Goal: Task Accomplishment & Management: Manage account settings

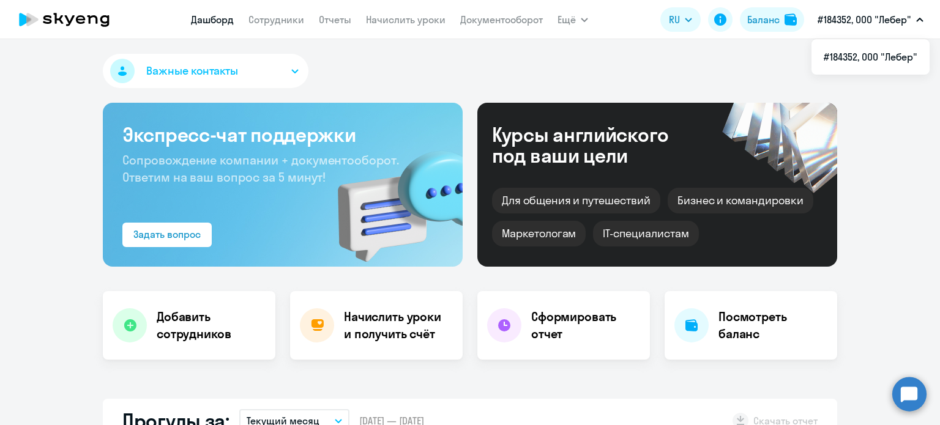
select select "30"
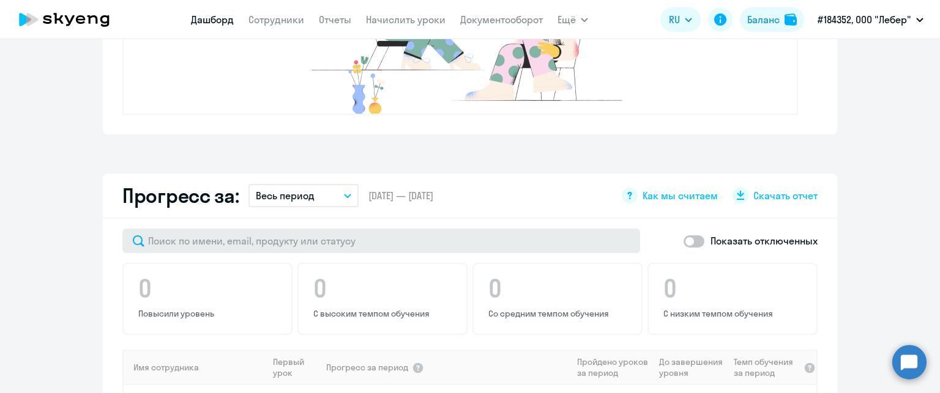
scroll to position [551, 0]
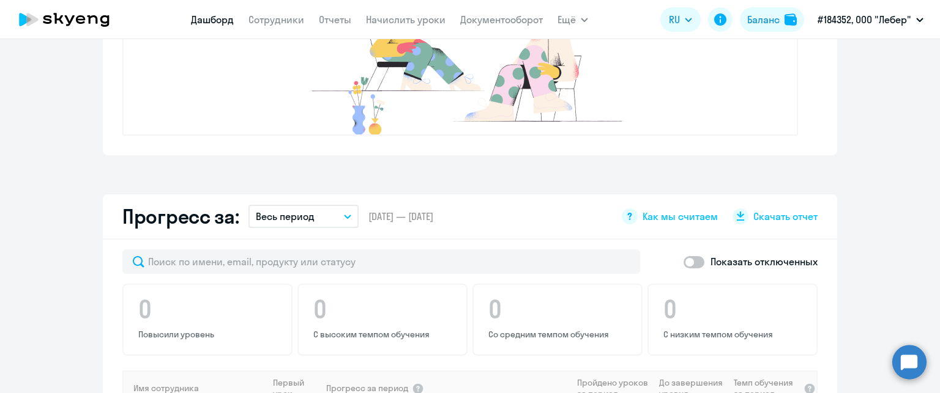
click at [318, 213] on button "Весь период" at bounding box center [303, 216] width 110 height 23
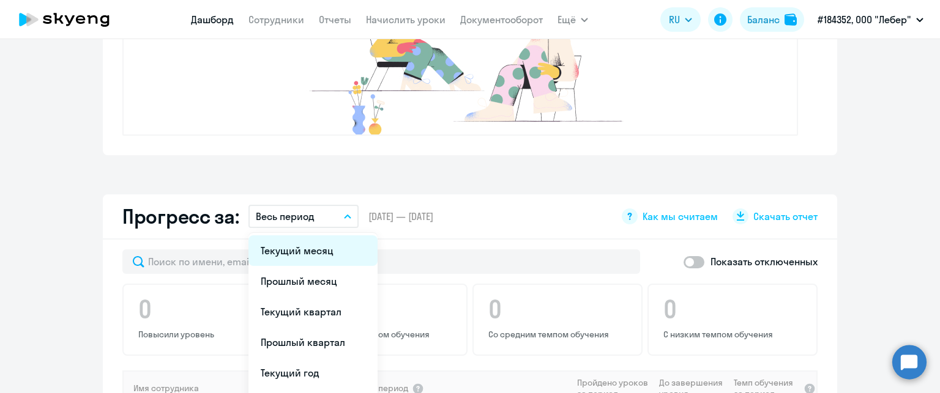
click at [317, 257] on li "Текущий месяц" at bounding box center [312, 251] width 129 height 31
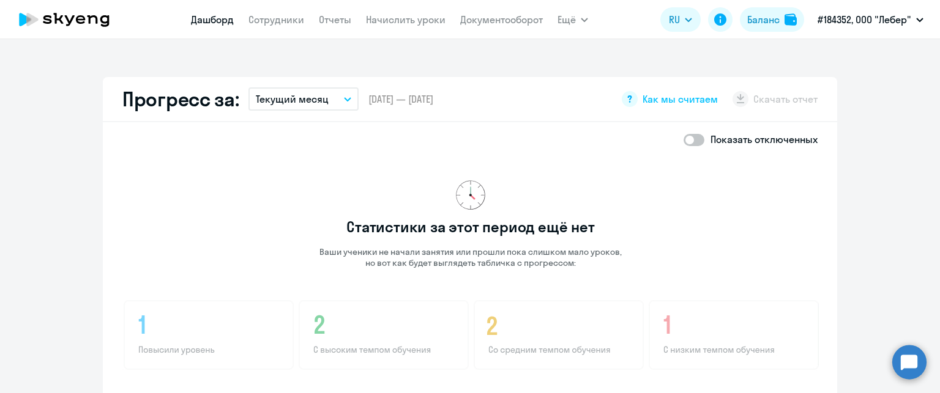
scroll to position [673, 0]
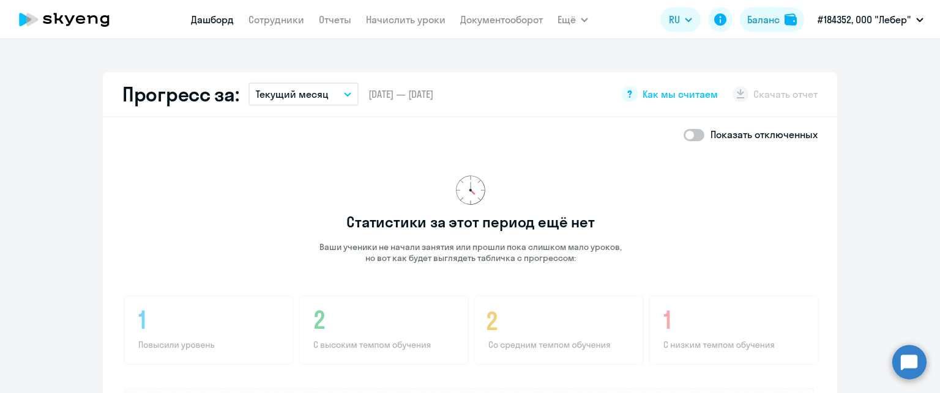
click at [307, 97] on p "Текущий месяц" at bounding box center [292, 94] width 73 height 15
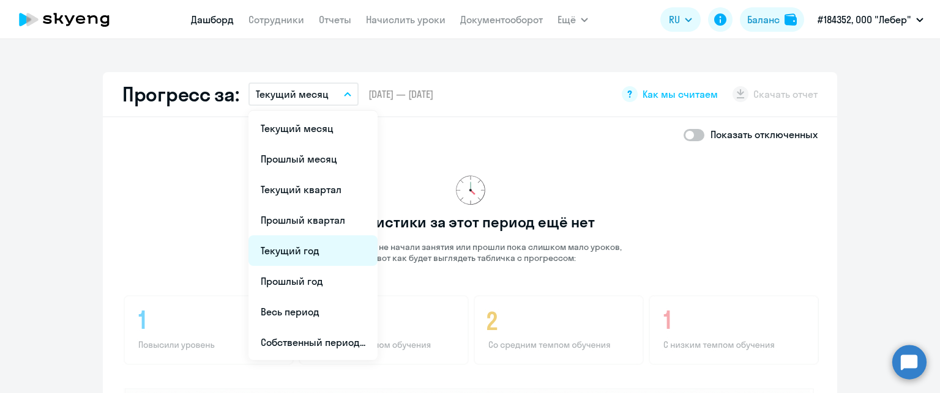
click at [322, 251] on li "Текущий год" at bounding box center [312, 251] width 129 height 31
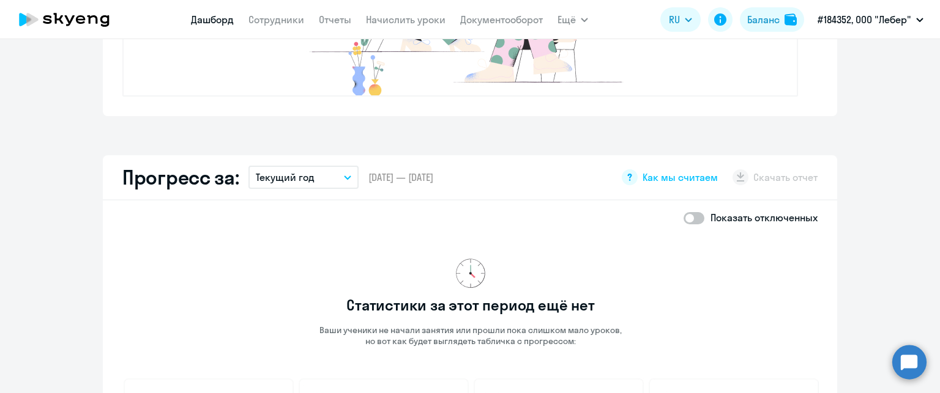
scroll to position [588, 0]
click at [328, 184] on button "Текущий год" at bounding box center [303, 179] width 110 height 23
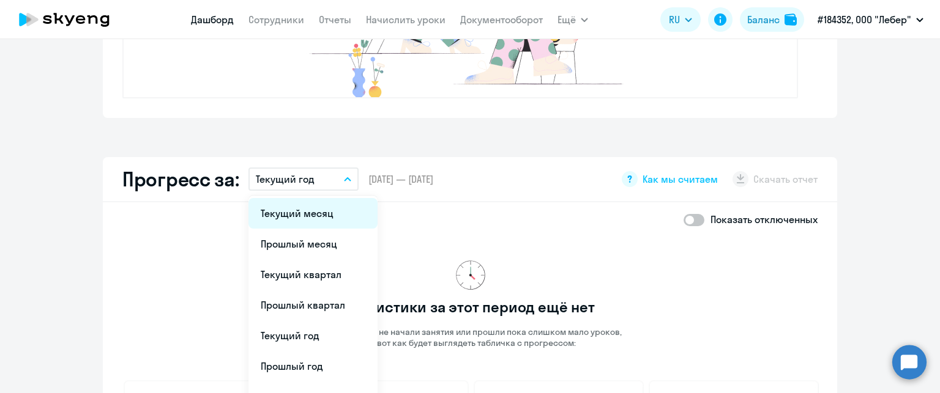
click at [330, 212] on li "Текущий месяц" at bounding box center [312, 213] width 129 height 31
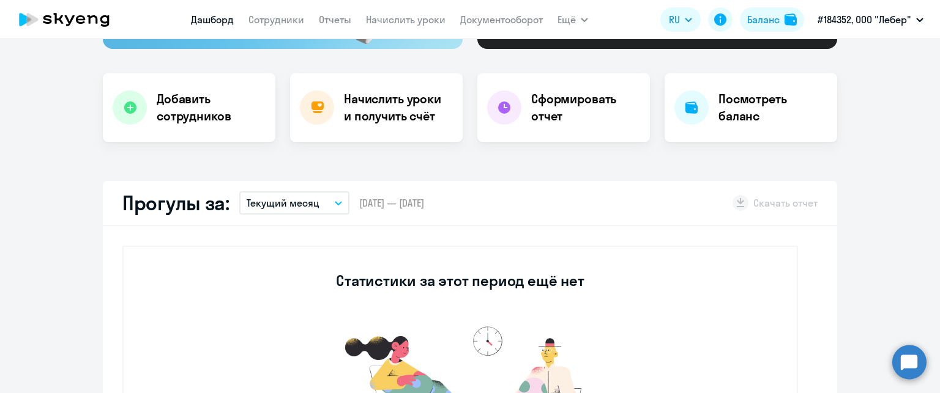
scroll to position [282, 0]
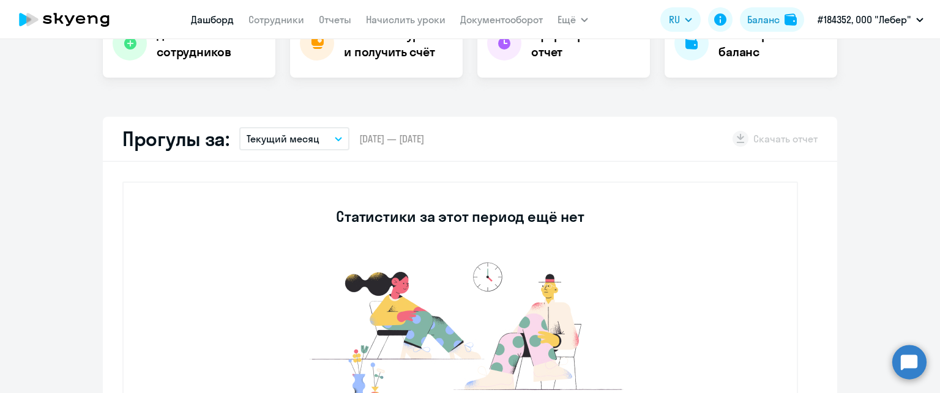
click at [288, 140] on p "Текущий месяц" at bounding box center [283, 139] width 73 height 15
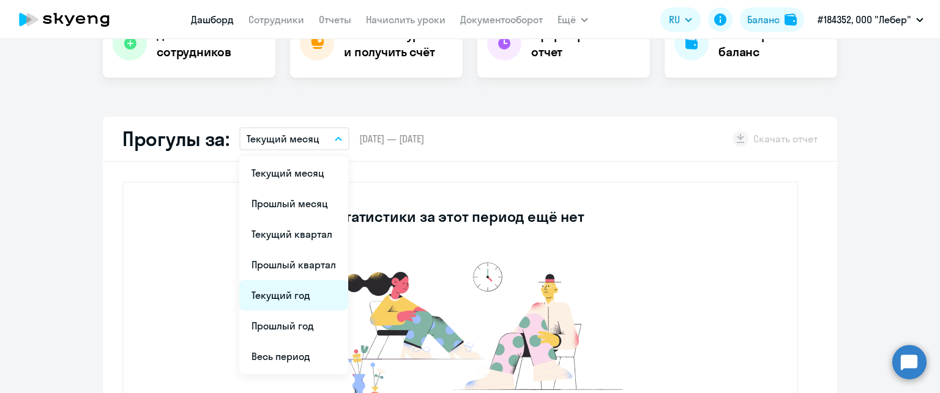
click at [306, 288] on li "Текущий год" at bounding box center [293, 295] width 109 height 31
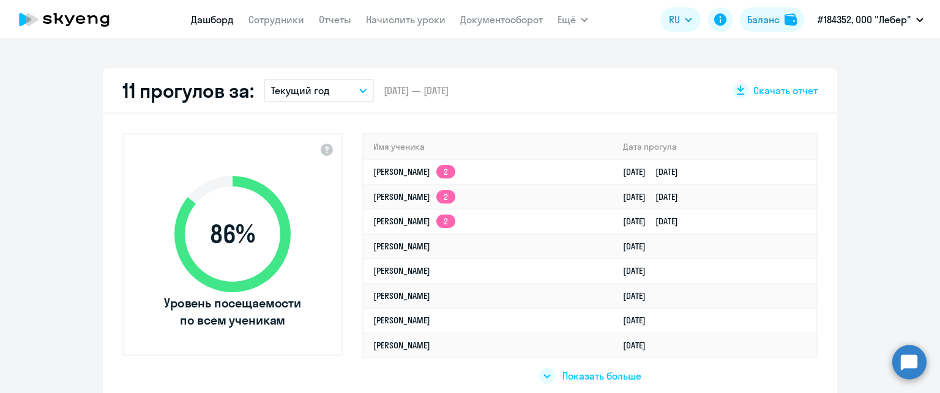
scroll to position [404, 0]
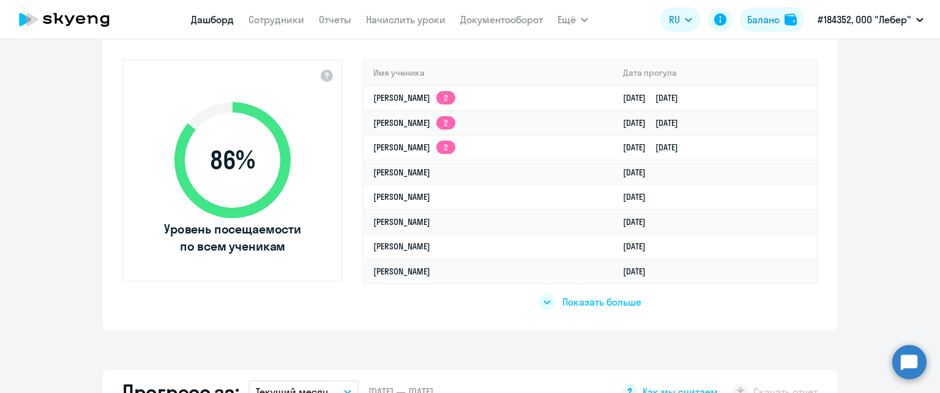
click at [583, 300] on span "Показать больше" at bounding box center [601, 302] width 79 height 13
click at [545, 302] on div at bounding box center [546, 302] width 16 height 16
click at [545, 302] on div at bounding box center [547, 302] width 16 height 16
click at [259, 17] on link "Сотрудники" at bounding box center [276, 19] width 56 height 12
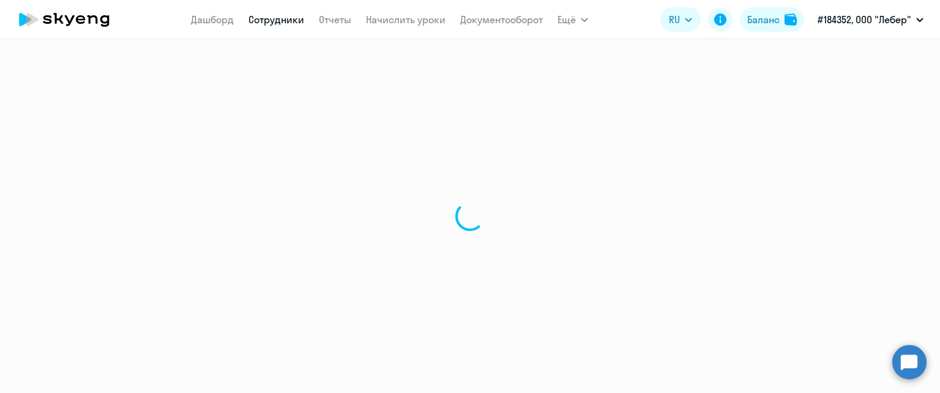
select select "30"
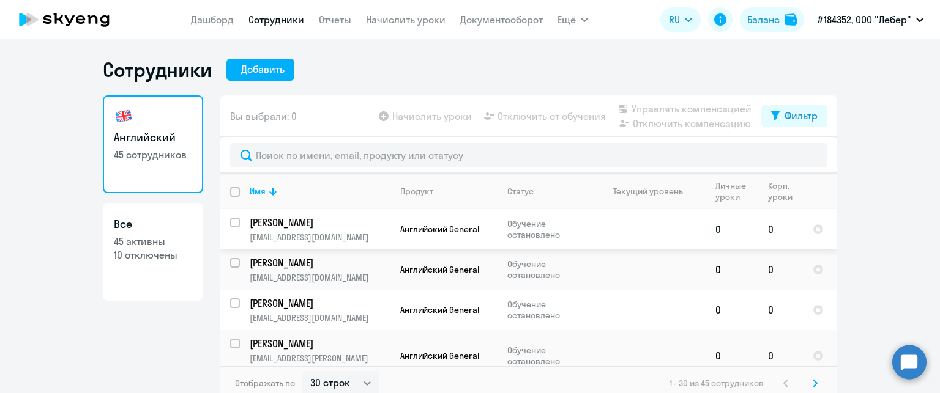
click at [395, 244] on td "Английский General" at bounding box center [443, 229] width 107 height 40
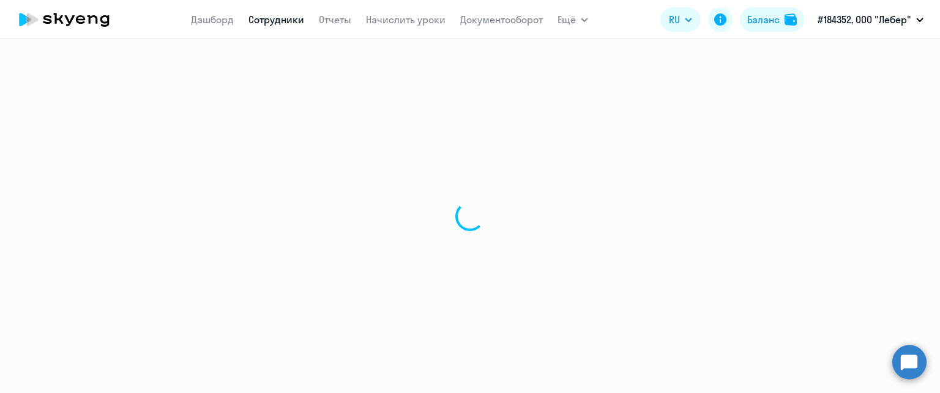
select select "english"
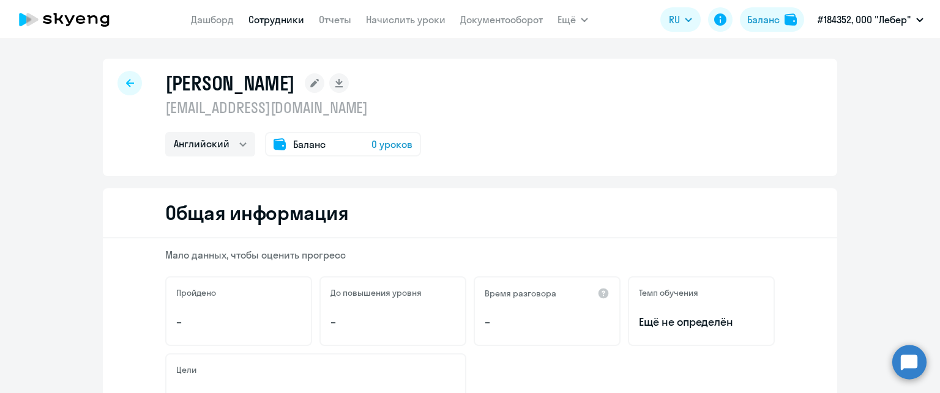
click at [323, 144] on div "Баланс 0 уроков" at bounding box center [343, 144] width 156 height 24
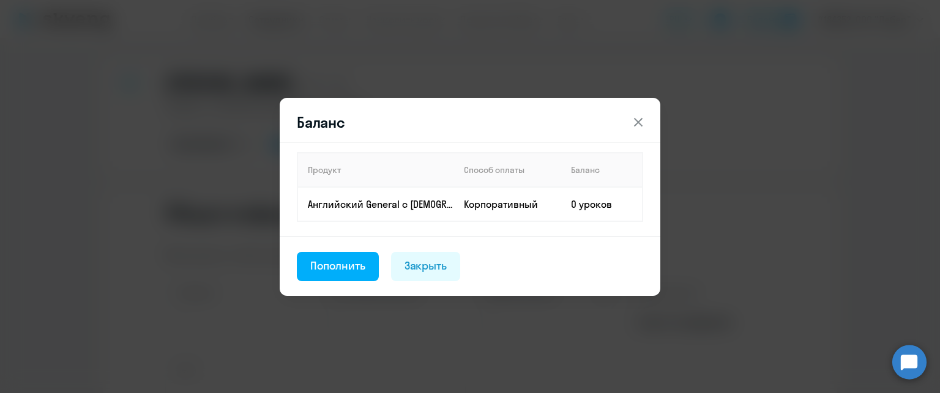
click at [636, 127] on icon at bounding box center [638, 122] width 15 height 15
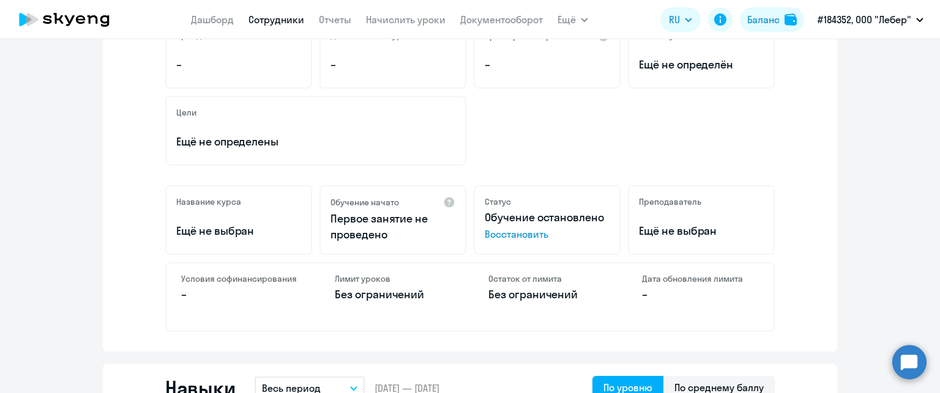
scroll to position [245, 0]
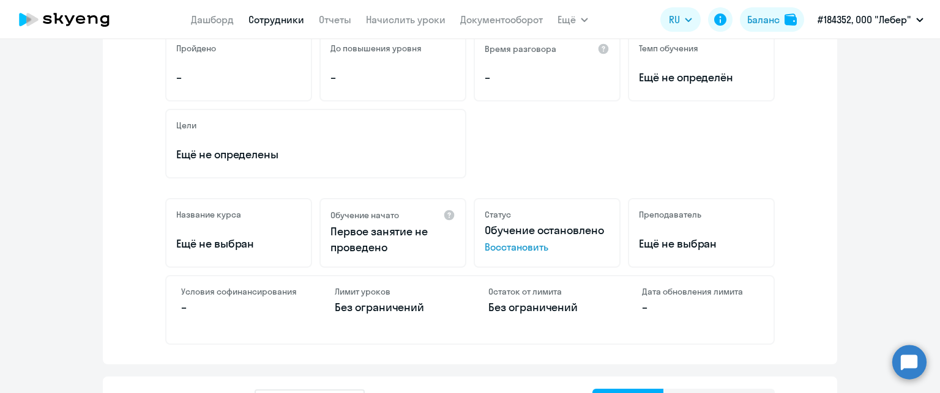
select select "30"
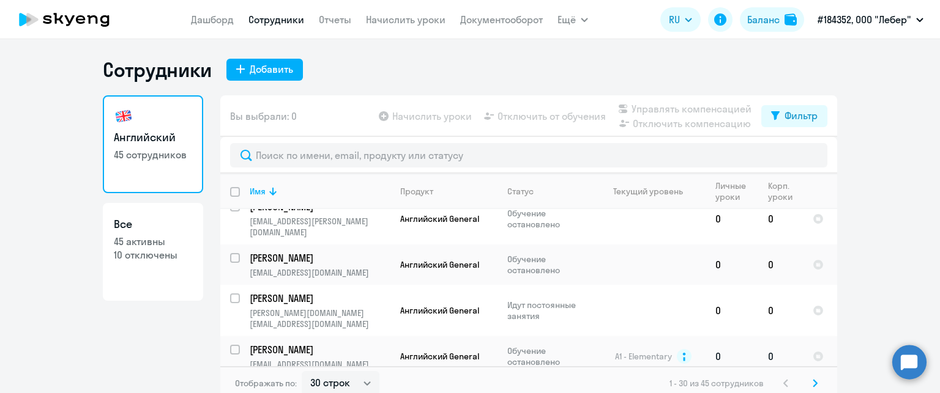
scroll to position [428, 0]
click at [363, 289] on td "Редикульцева Вероника veronica.sydney@yandex.ru" at bounding box center [315, 313] width 151 height 51
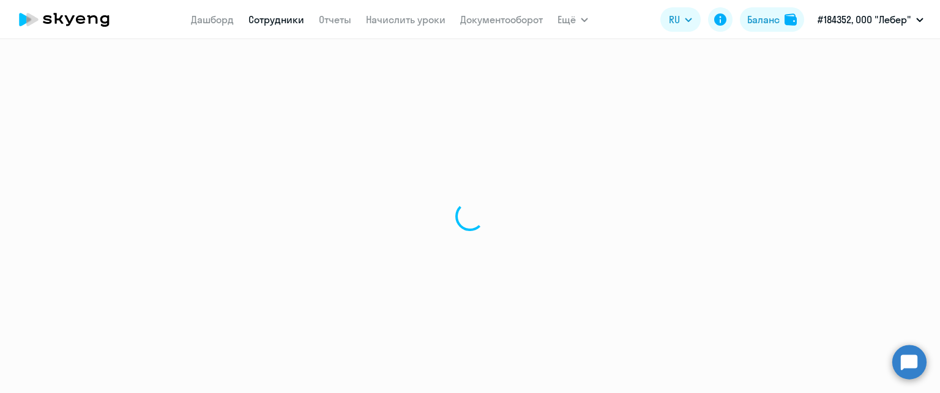
select select "english"
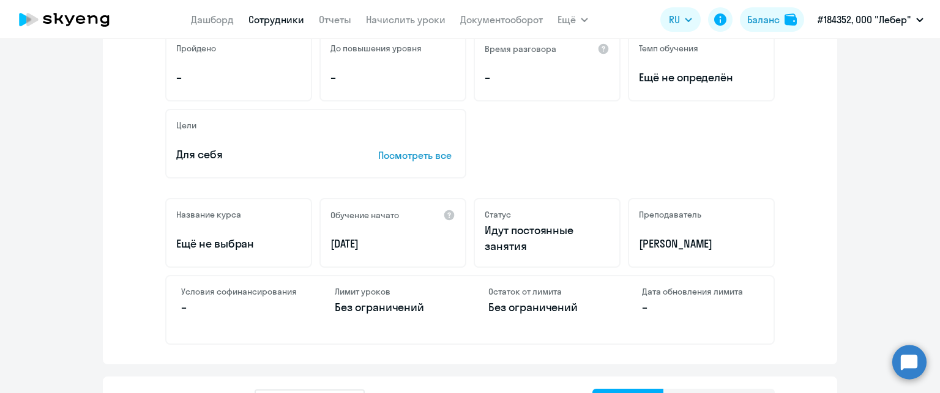
scroll to position [184, 0]
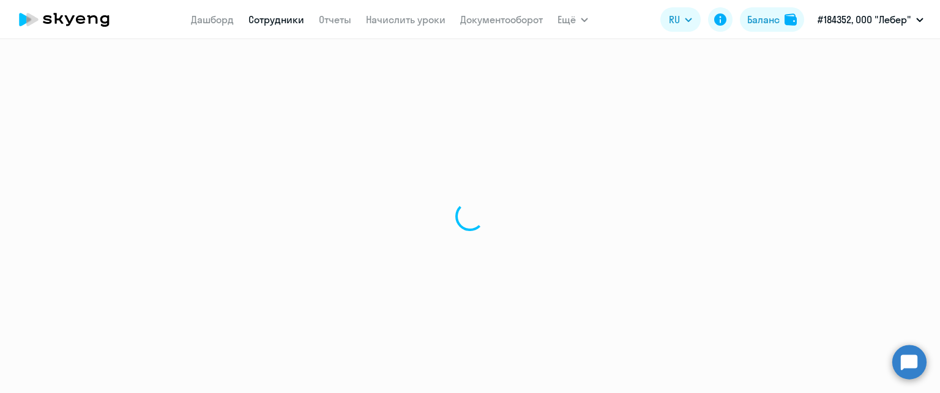
select select "30"
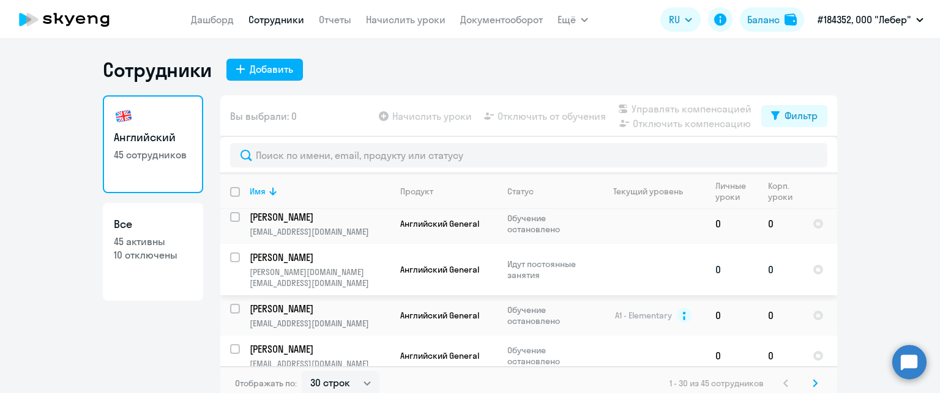
scroll to position [489, 0]
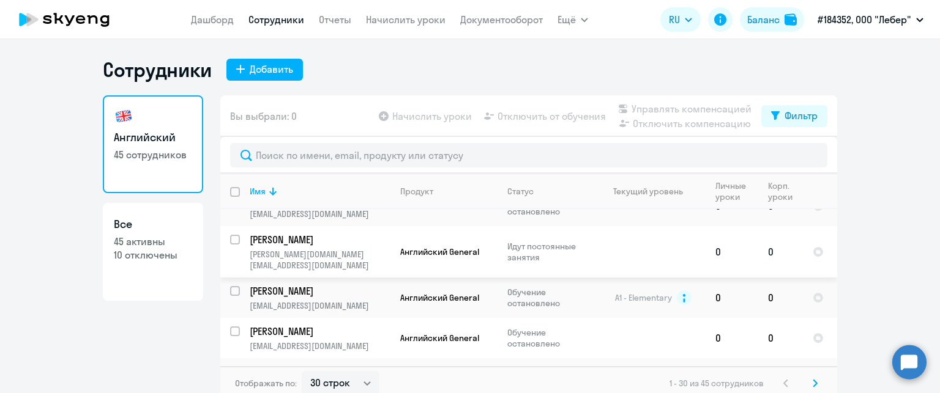
click at [230, 235] on input "select row 42208505" at bounding box center [242, 247] width 24 height 24
checkbox input "true"
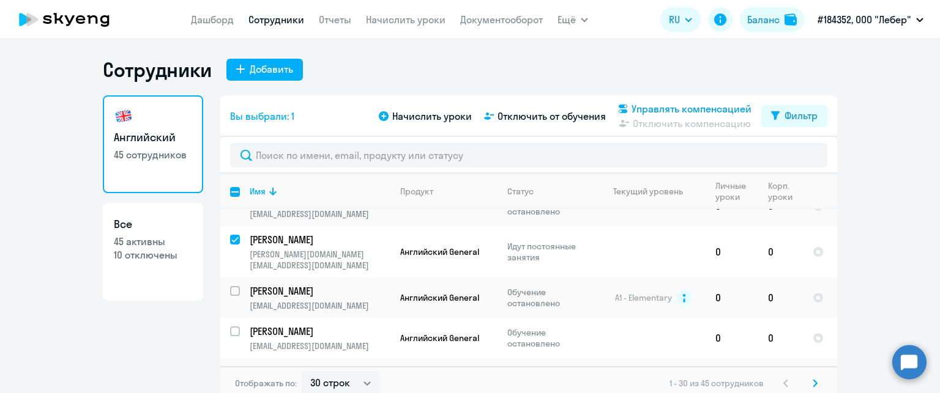
click at [663, 112] on span "Управлять компенсацией" at bounding box center [691, 109] width 120 height 15
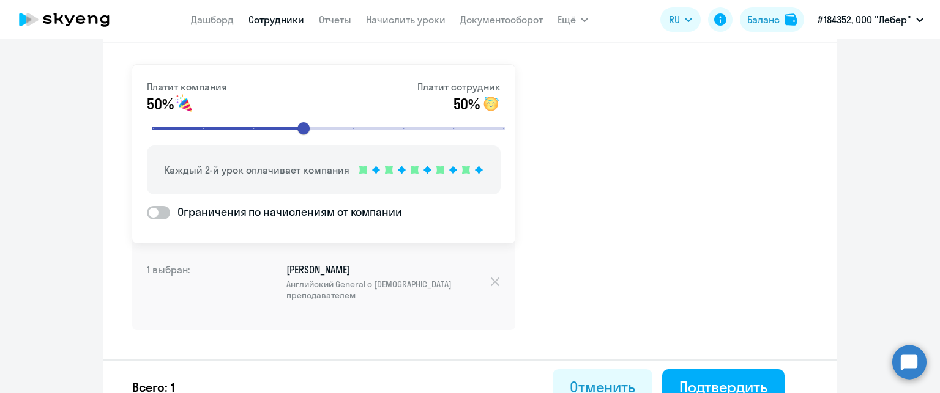
scroll to position [81, 0]
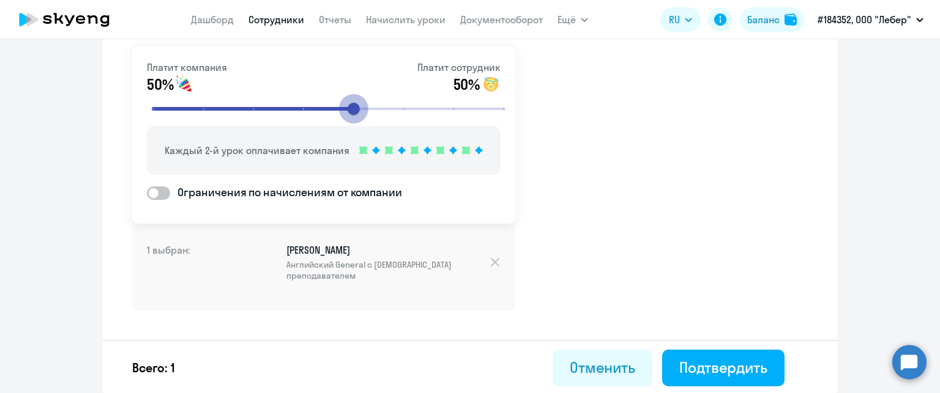
drag, startPoint x: 302, startPoint y: 106, endPoint x: 376, endPoint y: 109, distance: 74.1
click at [376, 109] on input "range" at bounding box center [328, 108] width 379 height 27
drag, startPoint x: 389, startPoint y: 108, endPoint x: 294, endPoint y: 111, distance: 94.3
type input "4"
click at [294, 111] on input "range" at bounding box center [328, 108] width 379 height 27
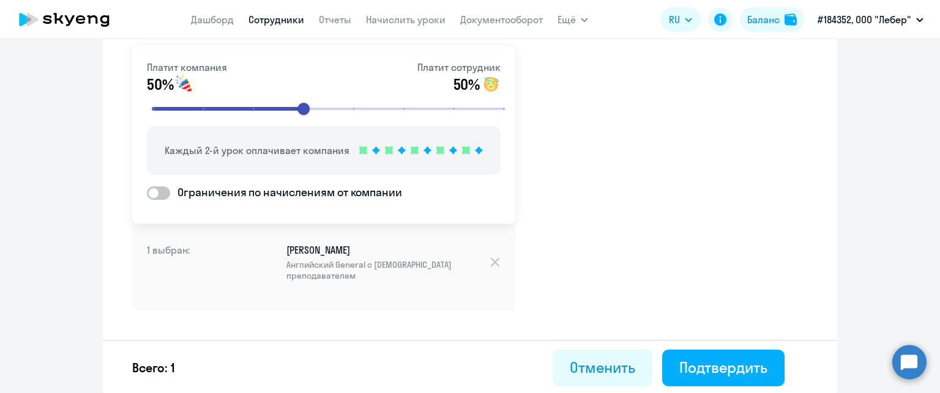
click at [154, 196] on span at bounding box center [158, 193] width 23 height 13
click at [147, 193] on input "Ограничения по начислениям от компании" at bounding box center [146, 193] width 1 height 1
checkbox input "true"
select select "MONTHLY"
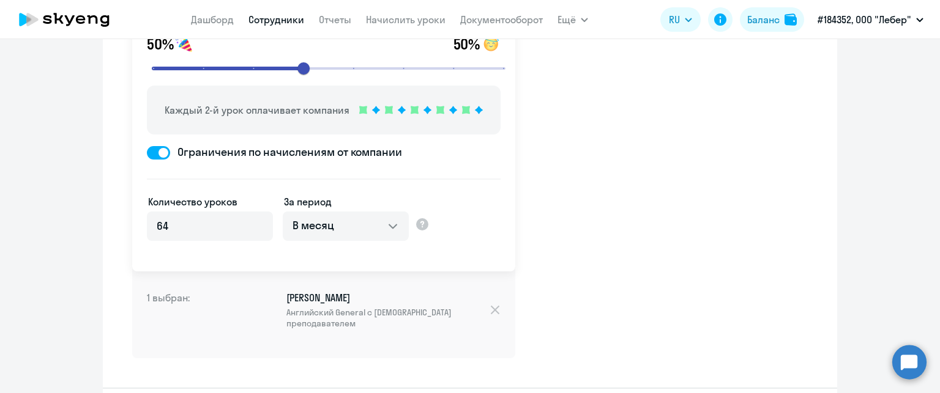
scroll to position [169, 0]
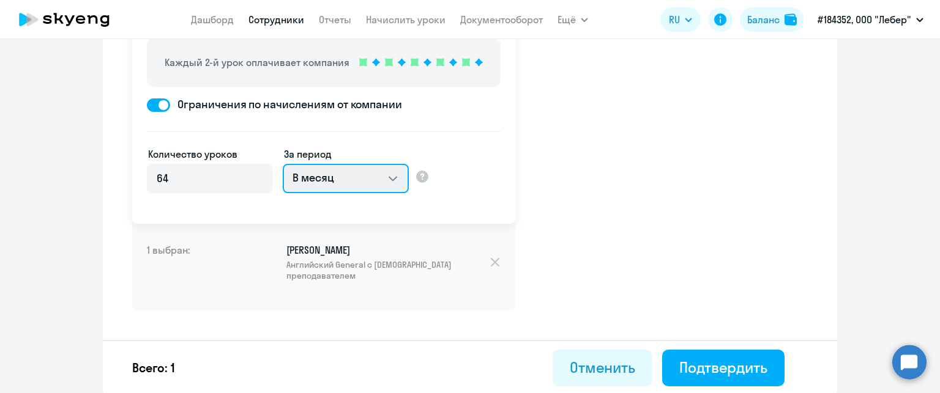
click at [345, 181] on select "В месяц За квартал В год За все время обучения" at bounding box center [346, 178] width 126 height 29
click at [283, 164] on select "В месяц За квартал В год За все время обучения" at bounding box center [346, 178] width 126 height 29
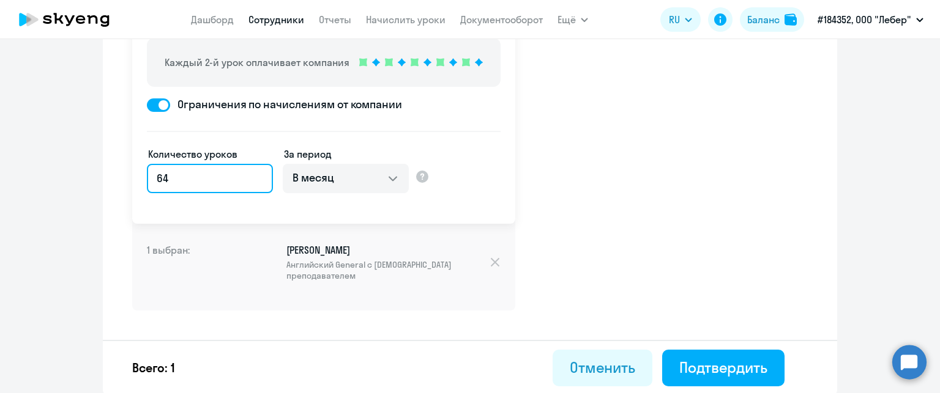
click at [193, 177] on input "64" at bounding box center [210, 178] width 126 height 29
drag, startPoint x: 193, startPoint y: 177, endPoint x: 122, endPoint y: 176, distance: 70.4
click at [122, 176] on div "Платит компания 50% Платит сотрудник 50% Каждый 2-й урок оплачивает компания Ог…" at bounding box center [470, 165] width 734 height 460
type input "4"
click at [557, 201] on div "Платит компания 50% Платит сотрудник 50% Каждый 2-й урок оплачивает компания Ог…" at bounding box center [470, 165] width 734 height 460
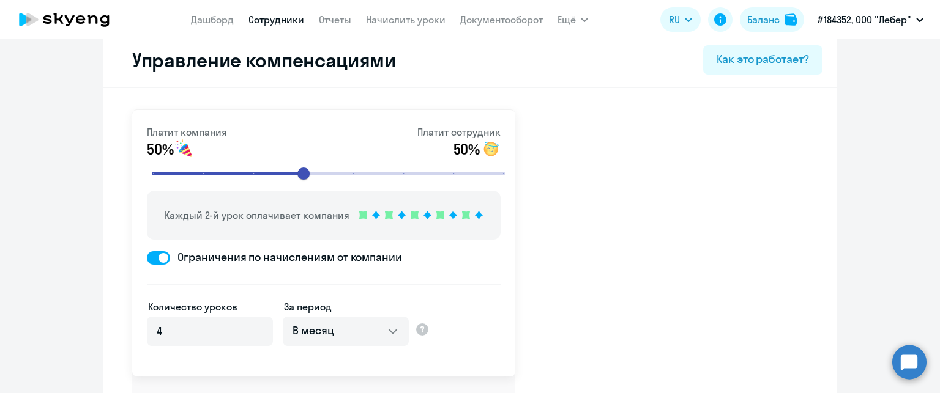
scroll to position [0, 0]
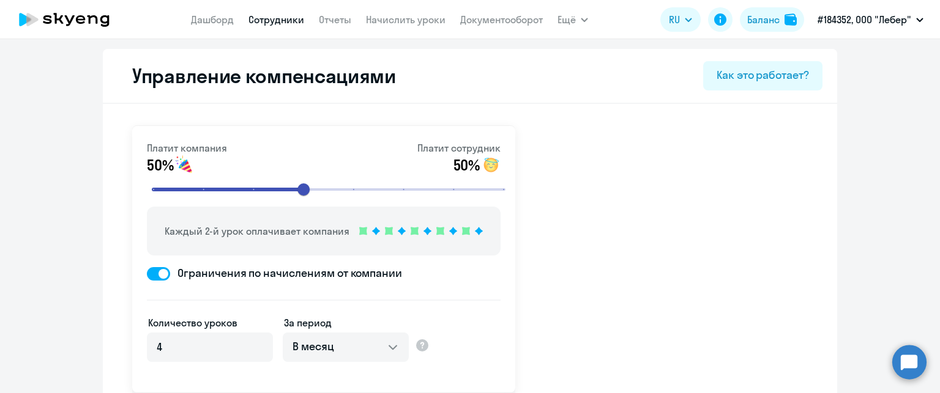
click at [269, 26] on app-menu-item-link "Сотрудники" at bounding box center [276, 19] width 56 height 15
click at [272, 20] on link "Сотрудники" at bounding box center [276, 19] width 56 height 12
select select "30"
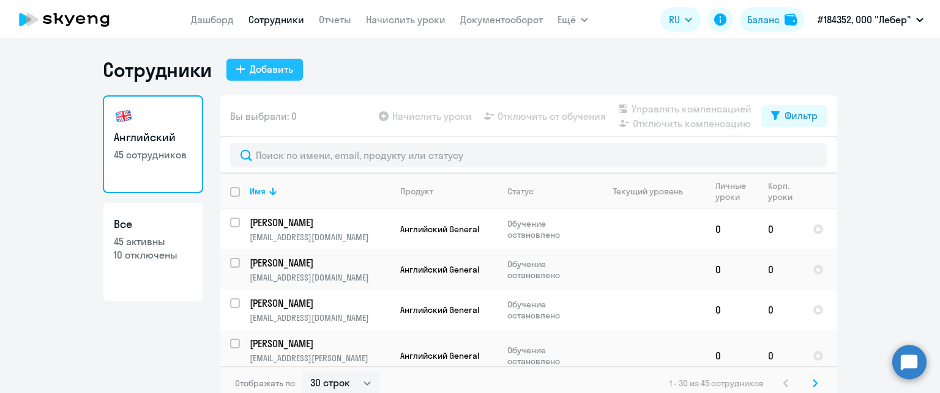
click at [249, 60] on button "Добавить" at bounding box center [264, 70] width 76 height 22
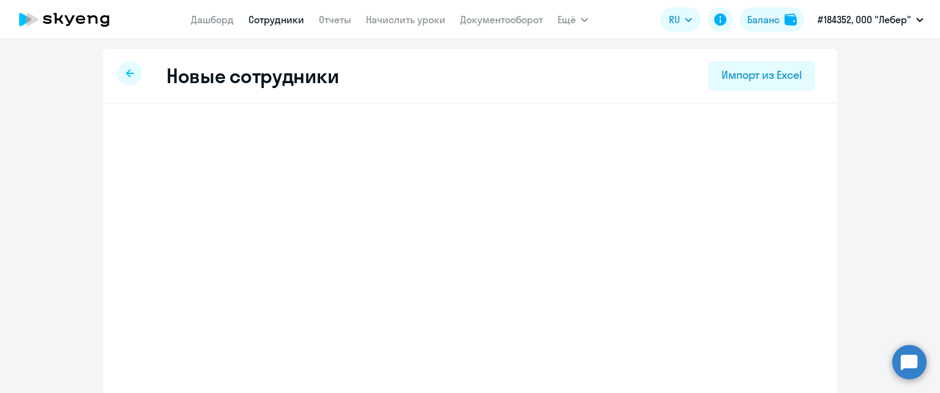
select select "english_adult_not_native_speaker"
select select "3"
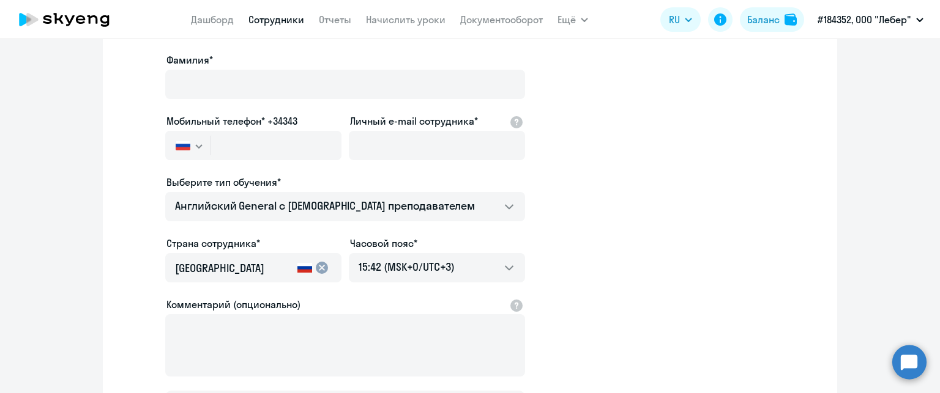
scroll to position [184, 0]
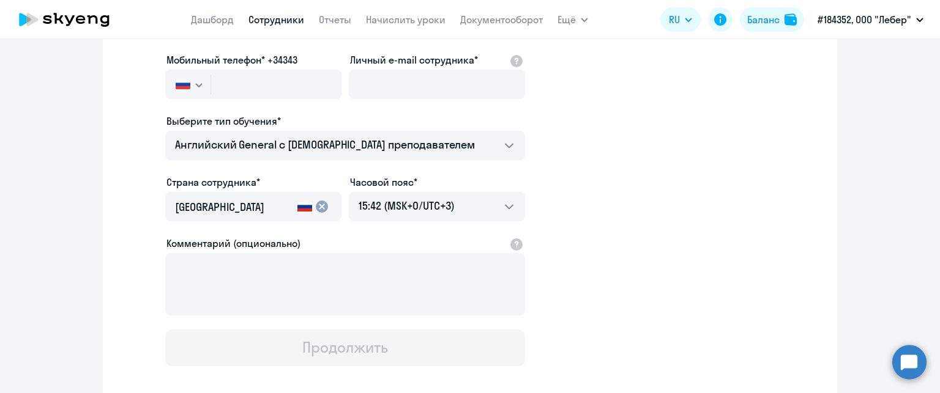
click at [313, 353] on div "Продолжить" at bounding box center [344, 348] width 85 height 20
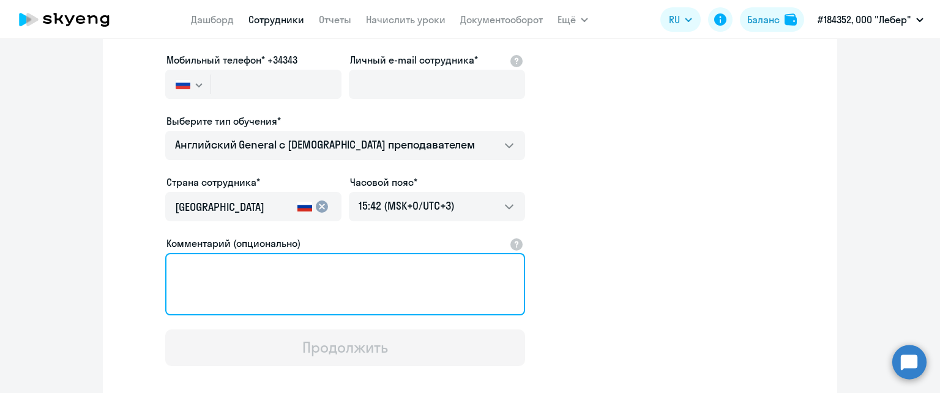
click at [291, 286] on textarea "Комментарий (опционально)" at bounding box center [345, 284] width 360 height 62
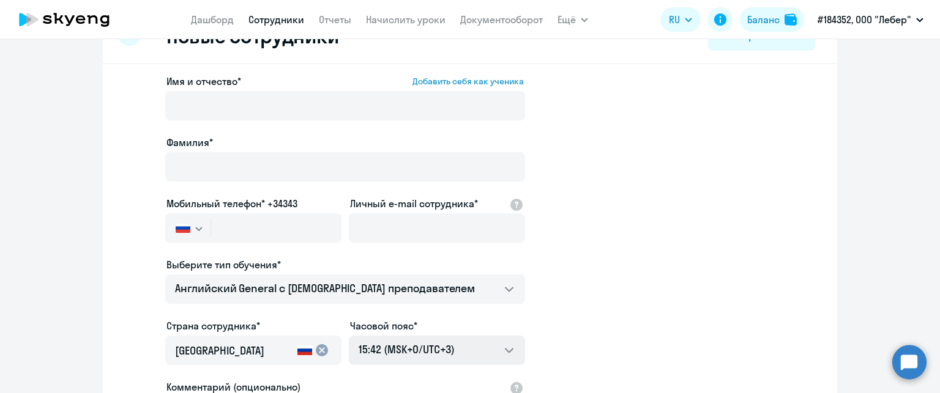
scroll to position [61, 0]
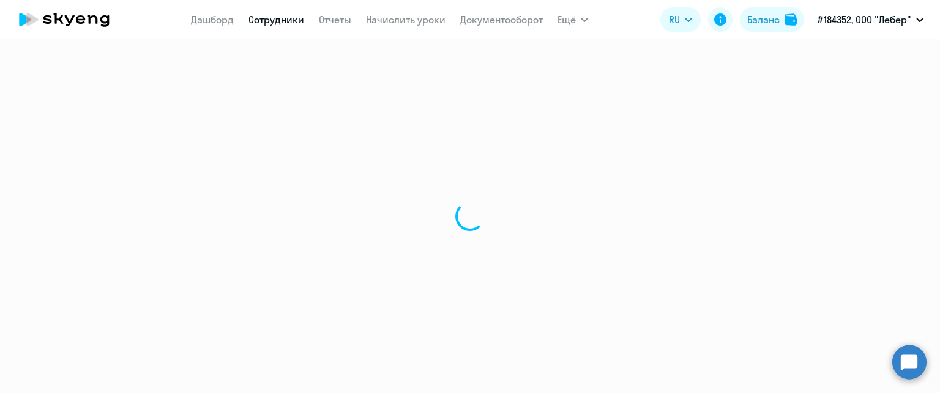
select select "30"
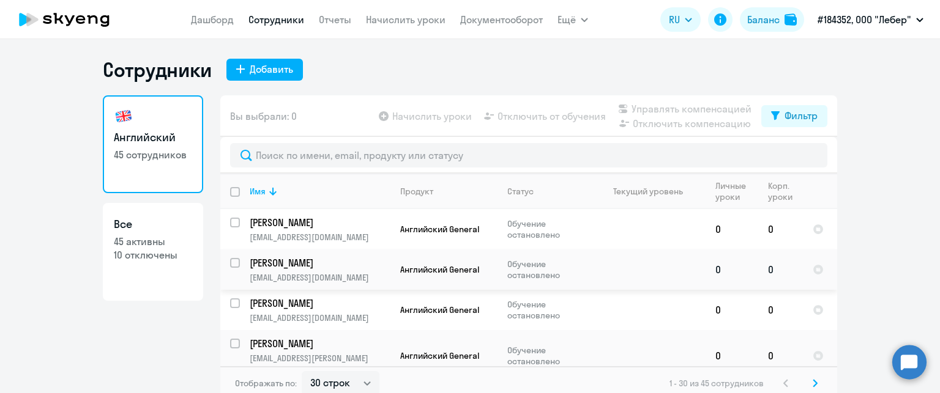
click at [233, 261] on input "select row 42208519" at bounding box center [242, 270] width 24 height 24
checkbox input "true"
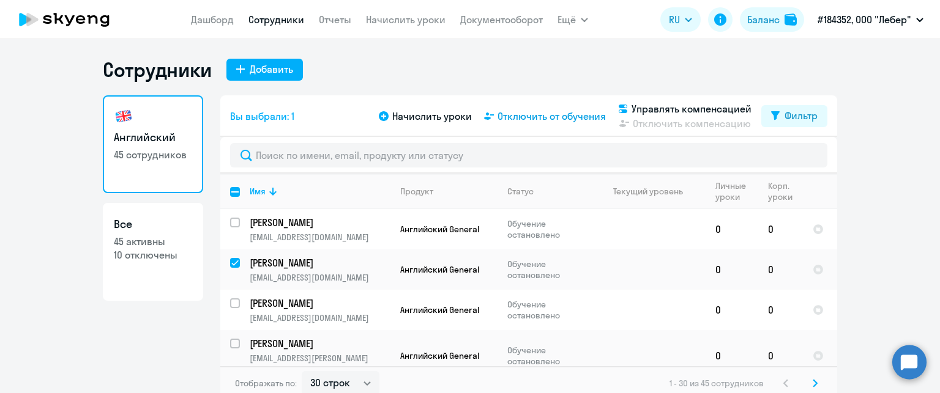
click at [568, 118] on span "Отключить от обучения" at bounding box center [551, 116] width 108 height 15
click at [537, 117] on span "Отключить от обучения" at bounding box center [551, 116] width 108 height 15
click at [538, 119] on span "Отключить от обучения" at bounding box center [551, 116] width 108 height 15
click at [538, 117] on span "Отключить от обучения" at bounding box center [551, 116] width 108 height 15
click at [549, 111] on span "Отключить от обучения" at bounding box center [551, 116] width 108 height 15
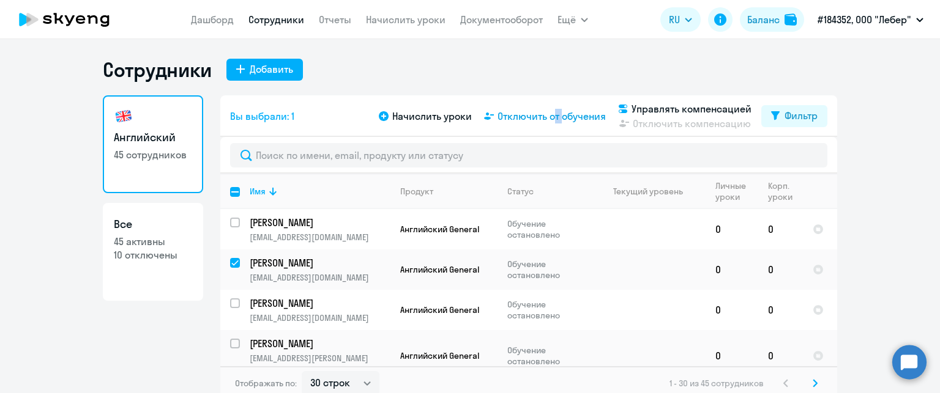
click at [549, 113] on span "Отключить от обучения" at bounding box center [551, 116] width 108 height 15
click at [548, 113] on span "Отключить от обучения" at bounding box center [551, 116] width 108 height 15
click at [542, 122] on span "Отключить от обучения" at bounding box center [551, 116] width 108 height 15
click at [523, 114] on span "Отключить от обучения" at bounding box center [551, 116] width 108 height 15
click at [523, 113] on span "Отключить от обучения" at bounding box center [551, 116] width 108 height 15
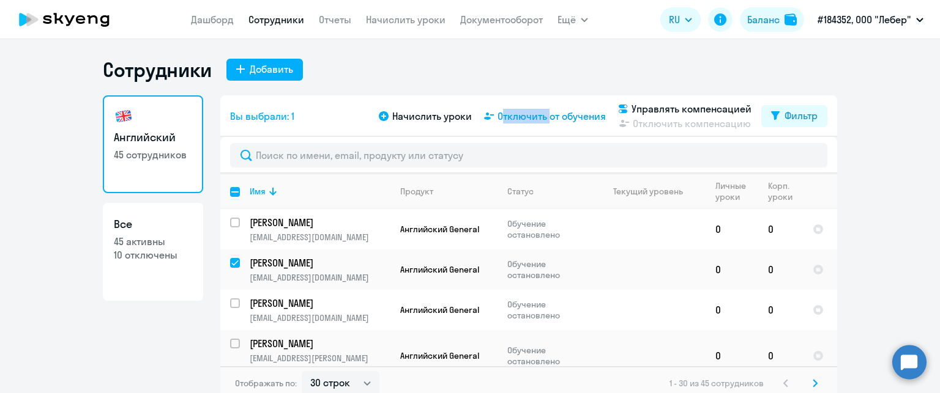
click at [524, 113] on span "Отключить от обучения" at bounding box center [551, 116] width 108 height 15
click at [526, 112] on span "Отключить от обучения" at bounding box center [551, 116] width 108 height 15
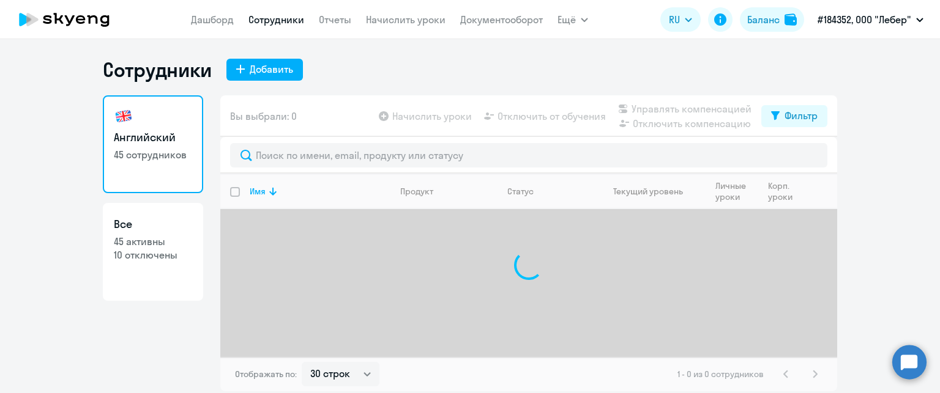
select select "30"
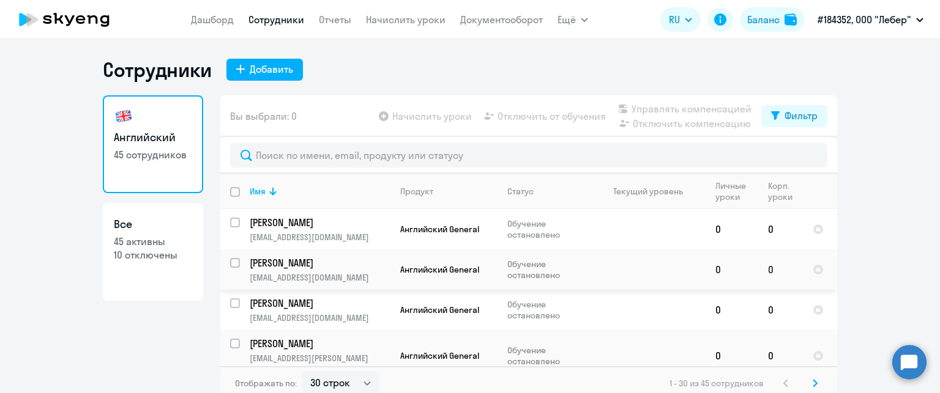
click at [233, 264] on input "select row 42208519" at bounding box center [242, 270] width 24 height 24
checkbox input "true"
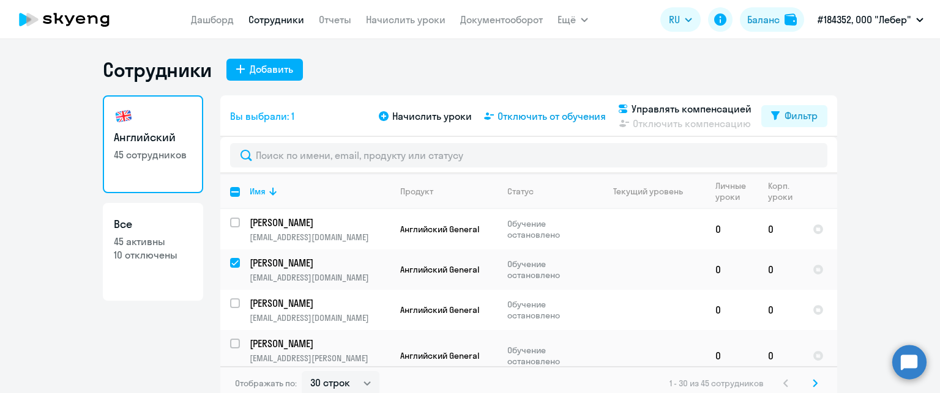
click at [554, 118] on span "Отключить от обучения" at bounding box center [551, 116] width 108 height 15
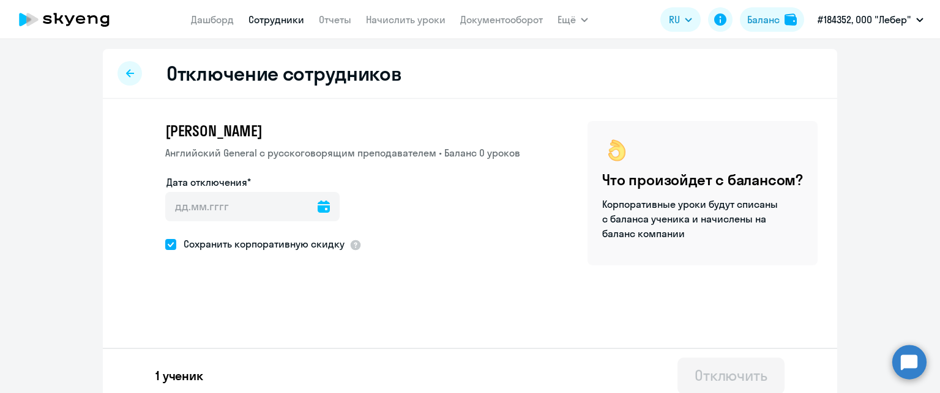
scroll to position [10, 0]
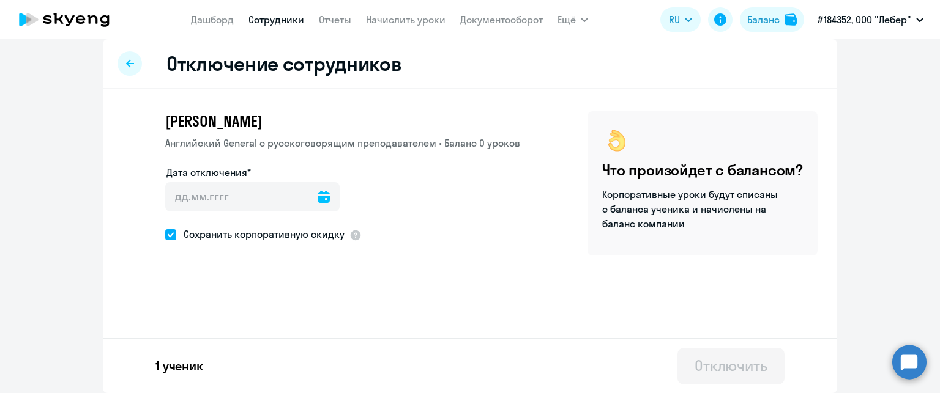
click at [318, 195] on icon at bounding box center [324, 197] width 12 height 12
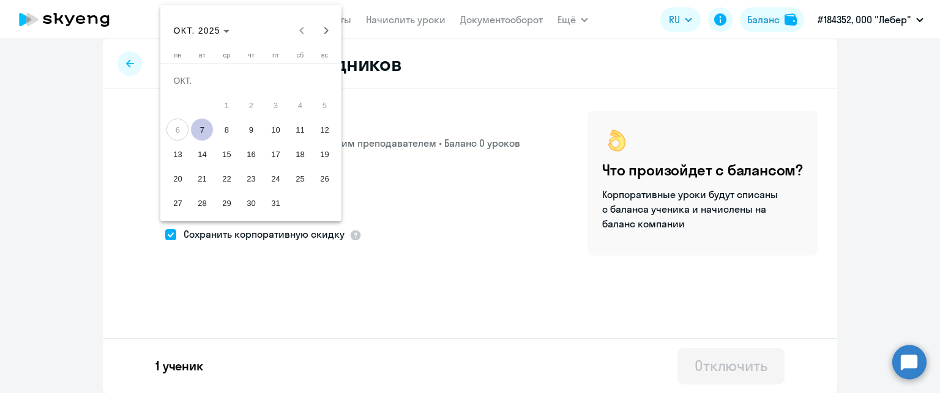
click at [203, 132] on span "7" at bounding box center [202, 130] width 22 height 22
type input "07.10.2025"
type input "7.10.2025"
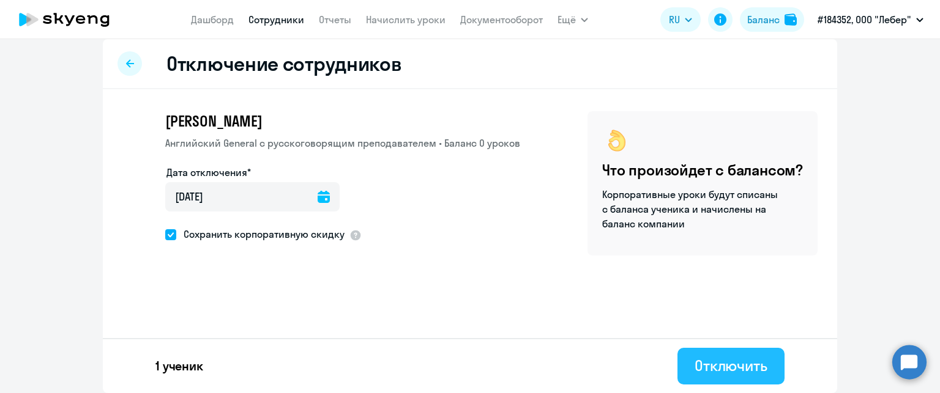
click at [702, 372] on div "Отключить" at bounding box center [730, 366] width 73 height 20
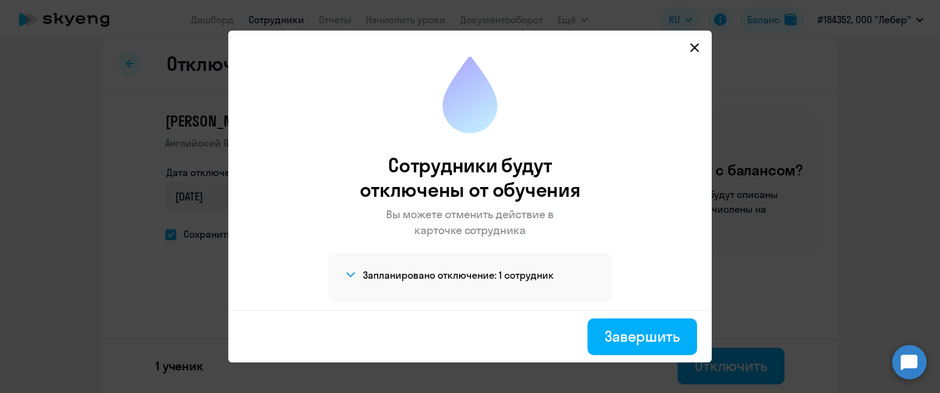
click at [693, 48] on svg-icon at bounding box center [694, 47] width 15 height 15
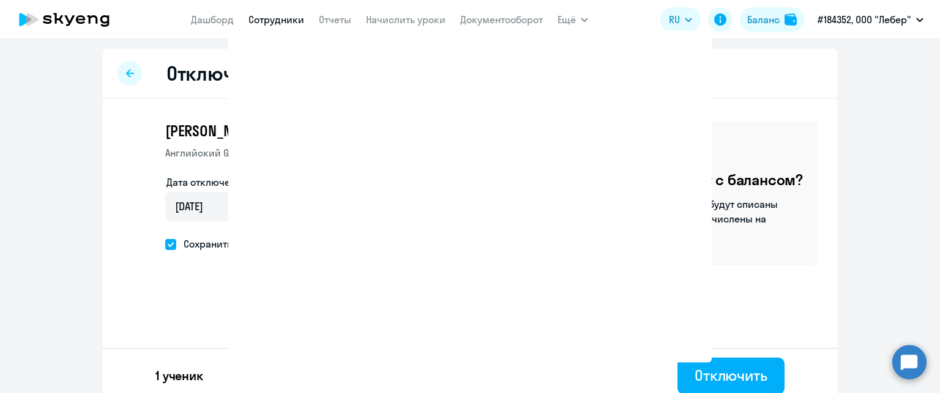
select select "30"
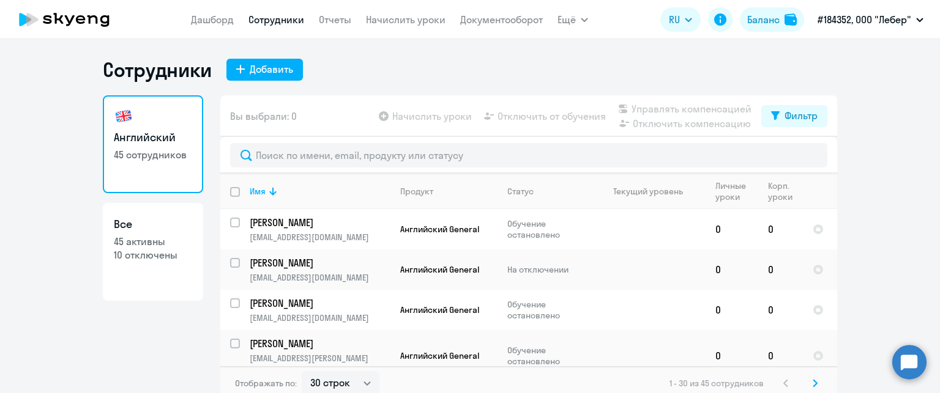
click at [329, 27] on nav "Дашборд Сотрудники Отчеты Начислить уроки Документооборот" at bounding box center [367, 19] width 352 height 24
click at [329, 21] on link "Отчеты" at bounding box center [335, 19] width 32 height 12
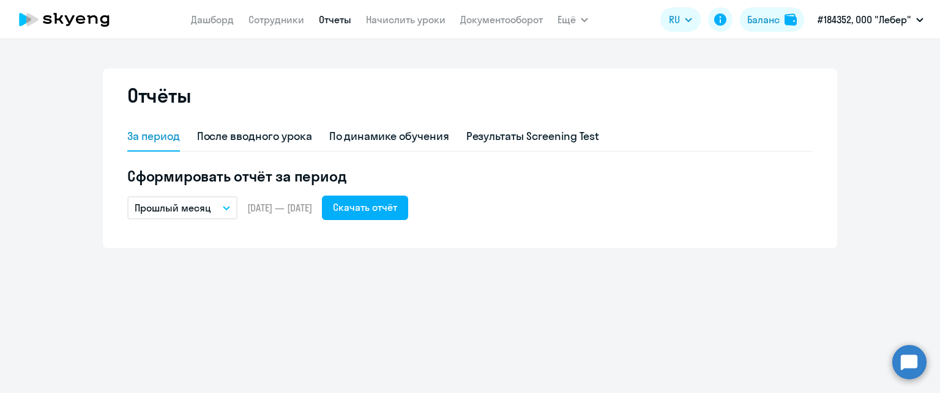
click at [204, 212] on p "Прошлый месяц" at bounding box center [173, 208] width 76 height 15
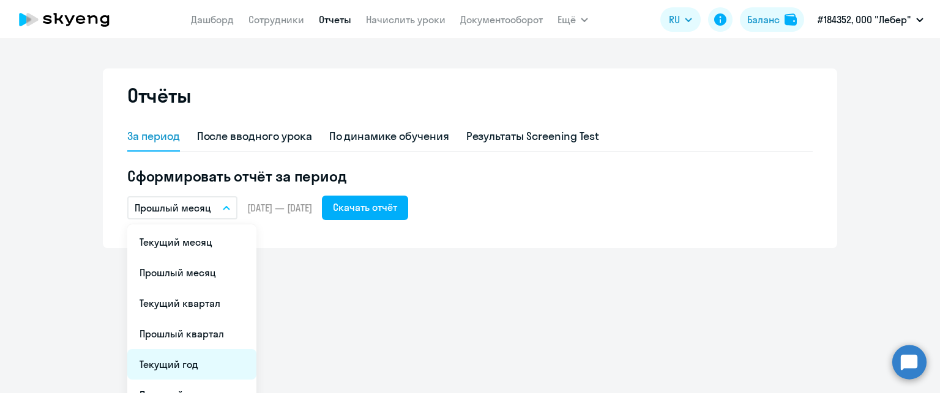
click at [203, 362] on li "Текущий год" at bounding box center [191, 364] width 129 height 31
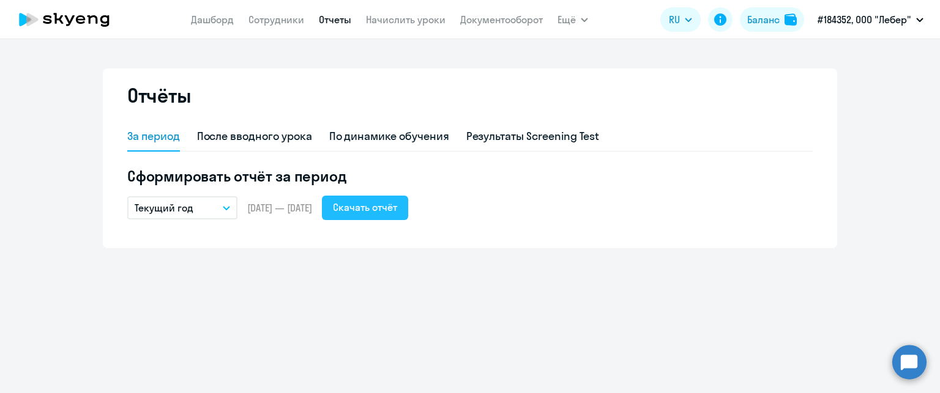
click at [397, 206] on div "Скачать отчёт" at bounding box center [365, 207] width 64 height 15
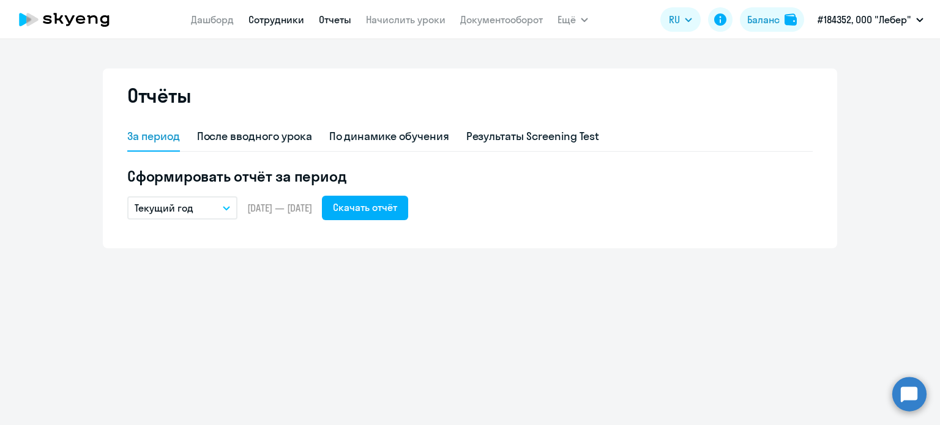
click at [277, 25] on link "Сотрудники" at bounding box center [276, 19] width 56 height 12
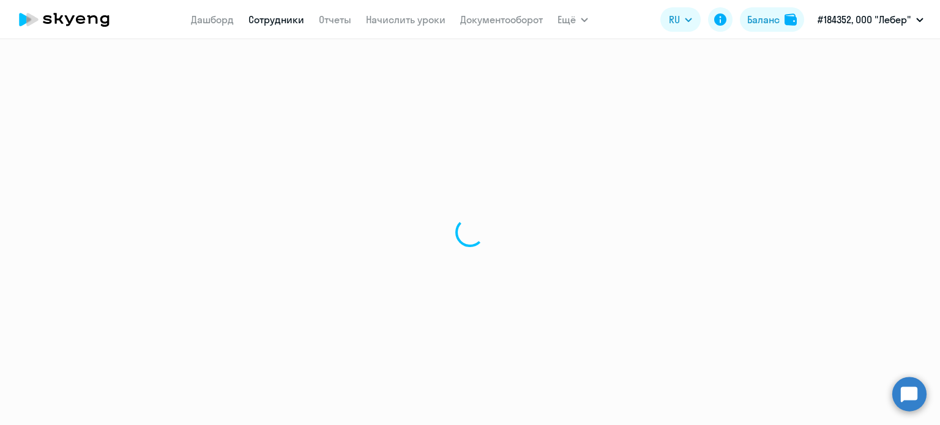
select select "30"
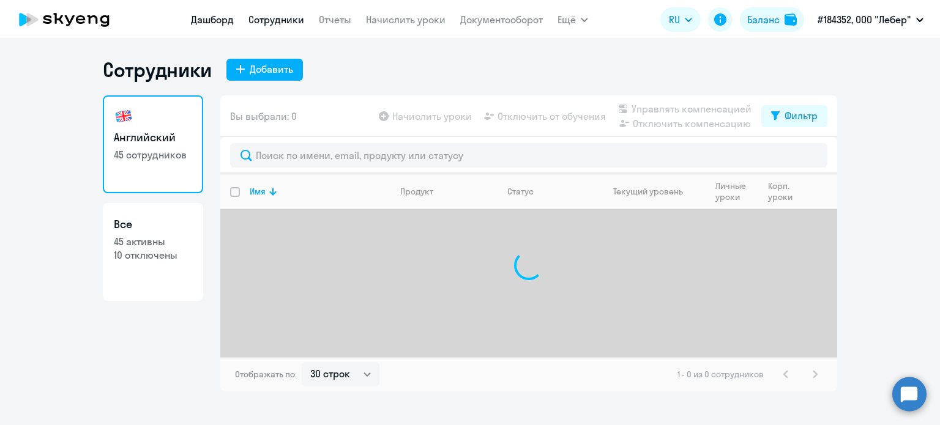
click at [210, 21] on link "Дашборд" at bounding box center [212, 19] width 43 height 12
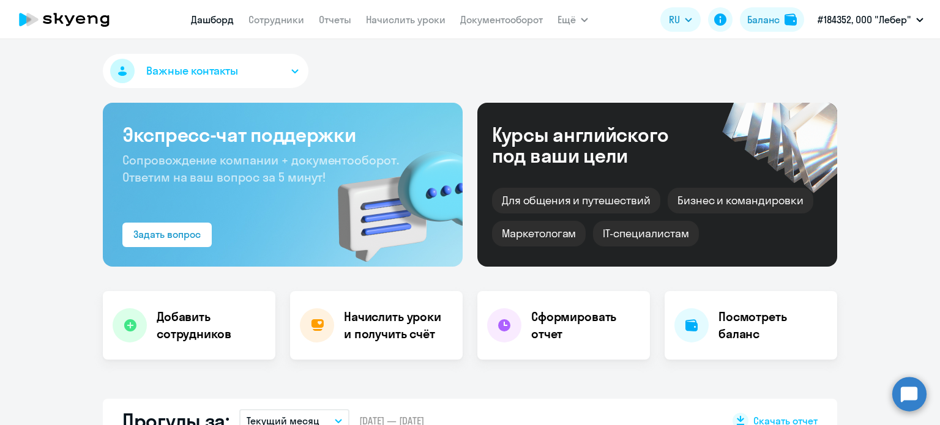
select select "30"
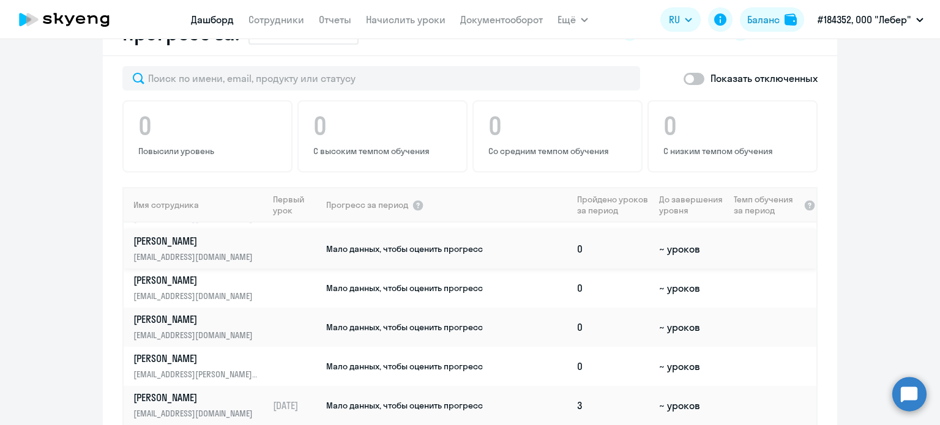
scroll to position [61, 0]
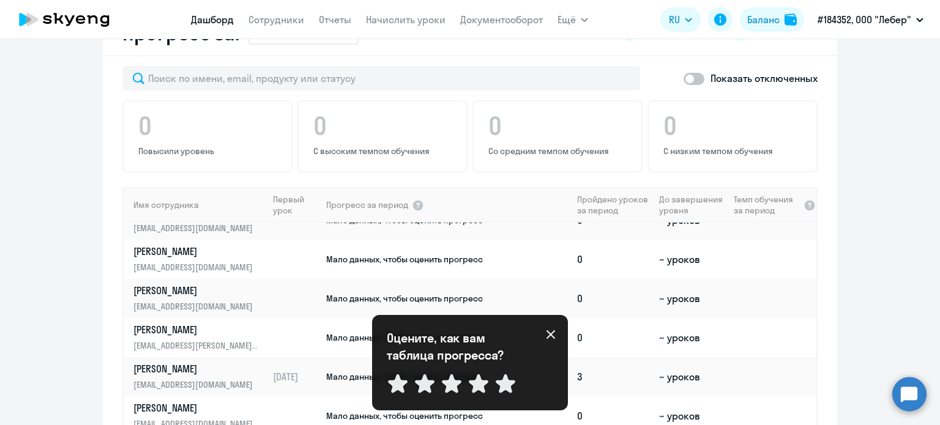
click at [548, 337] on icon at bounding box center [550, 334] width 9 height 9
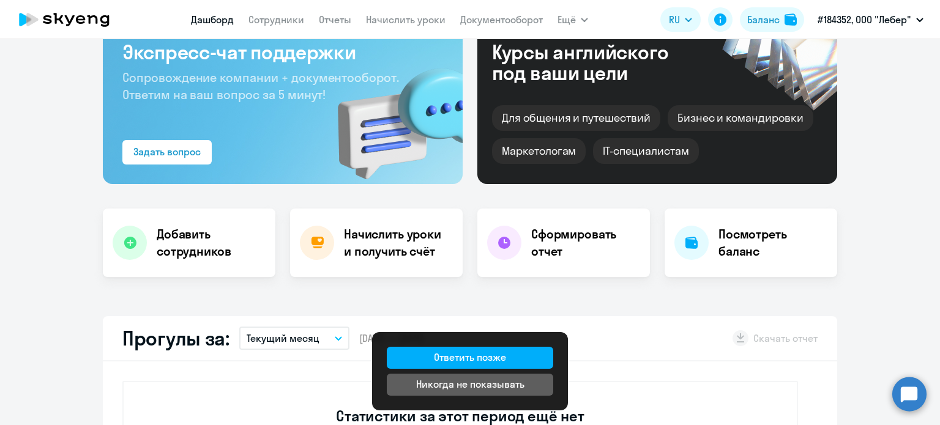
scroll to position [0, 0]
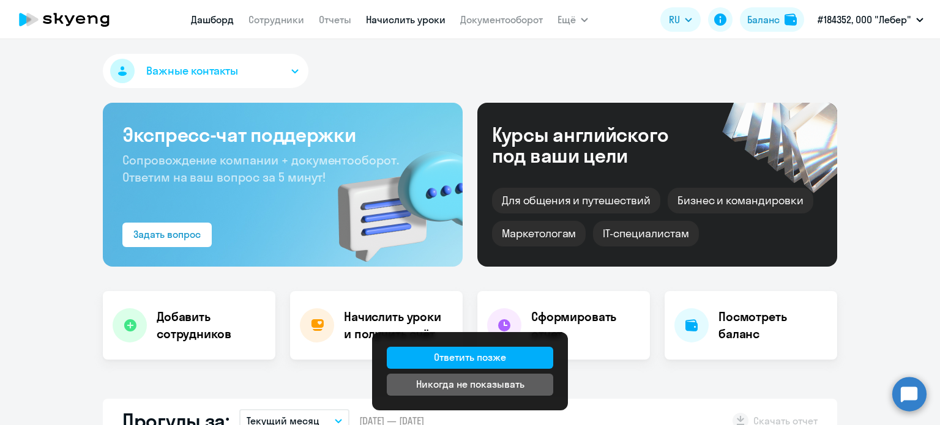
click at [406, 21] on link "Начислить уроки" at bounding box center [406, 19] width 80 height 12
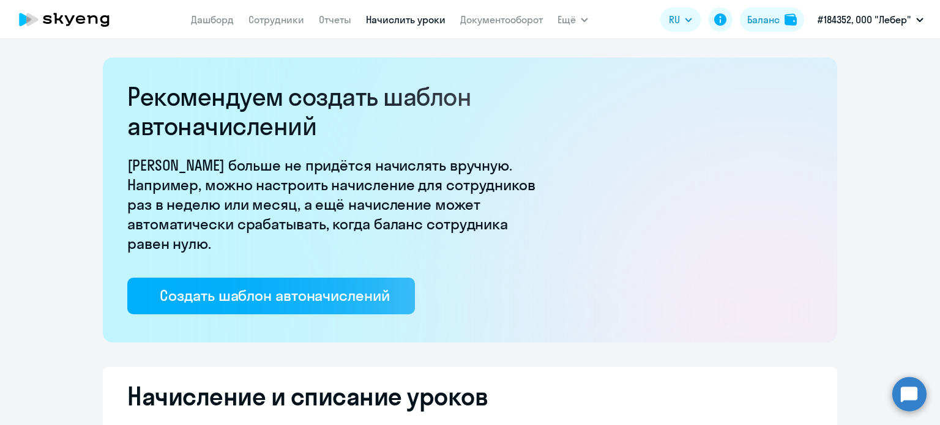
select select "10"
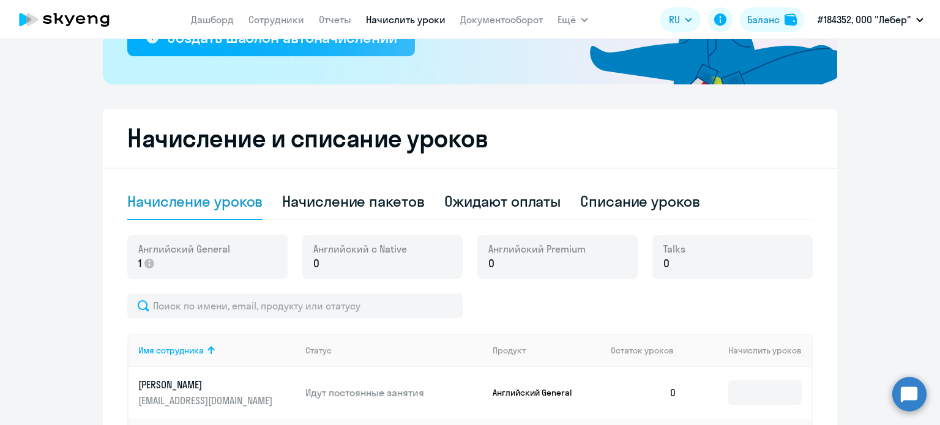
scroll to position [308, 0]
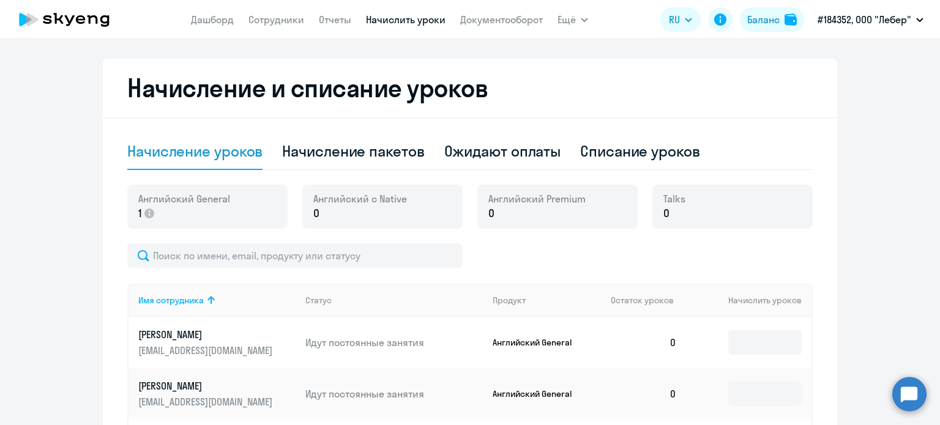
click at [420, 215] on div "Английский с Native 0" at bounding box center [382, 207] width 160 height 44
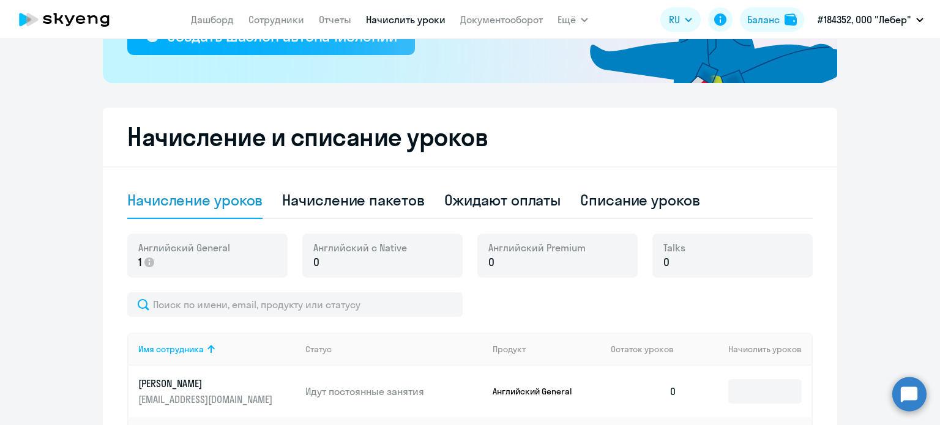
scroll to position [259, 0]
click at [598, 205] on div "Списание уроков" at bounding box center [640, 200] width 120 height 20
select select "10"
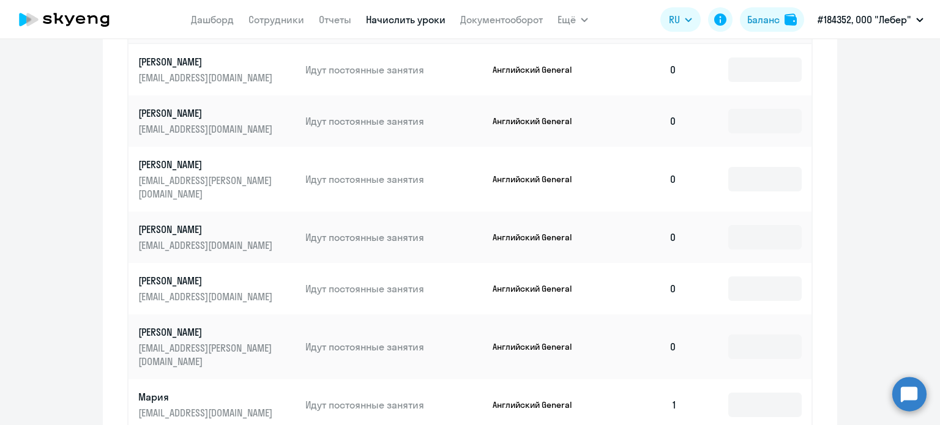
scroll to position [528, 0]
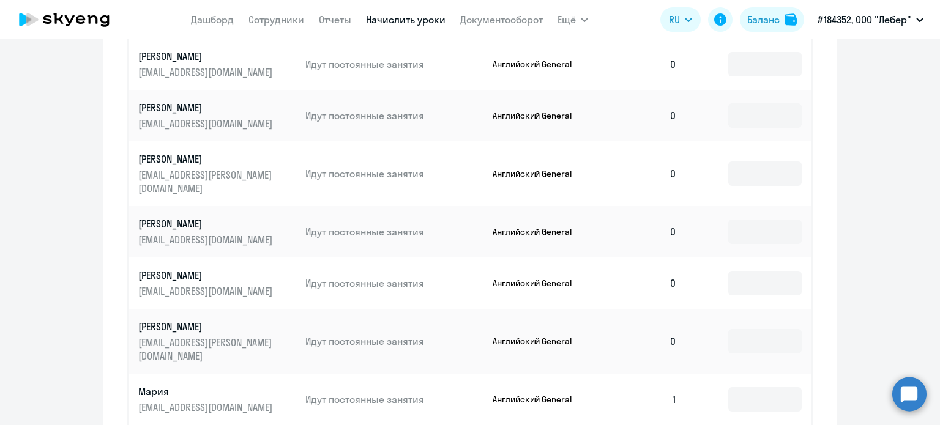
click at [530, 226] on p "Английский General" at bounding box center [539, 231] width 92 height 11
click at [176, 217] on p "[PERSON_NAME]" at bounding box center [206, 223] width 137 height 13
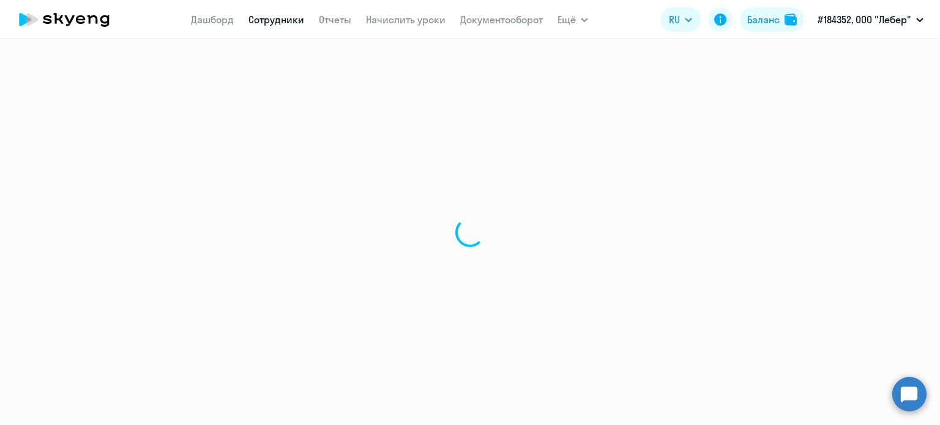
select select "english"
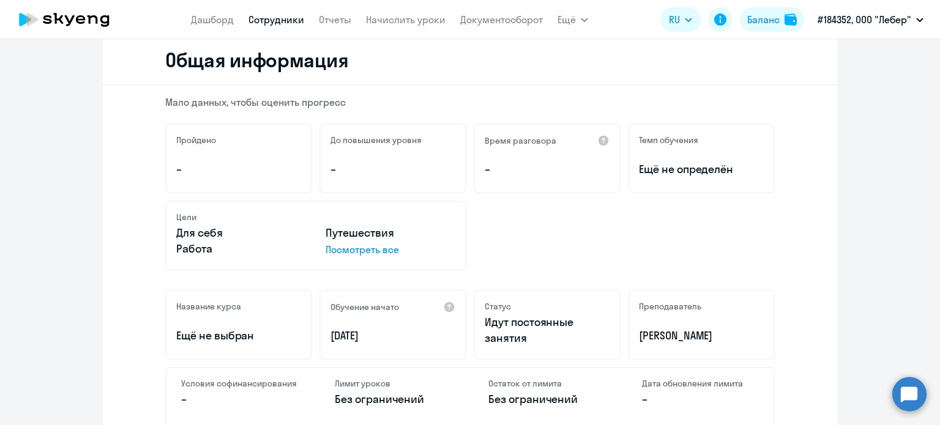
scroll to position [173, 0]
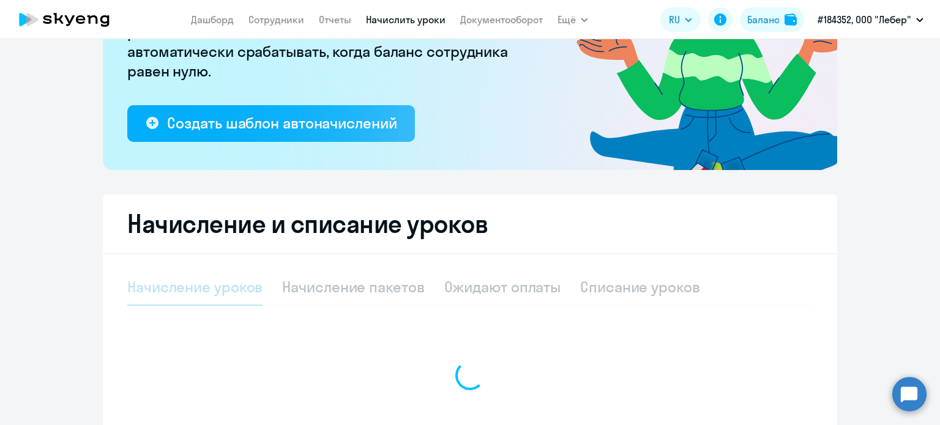
select select "10"
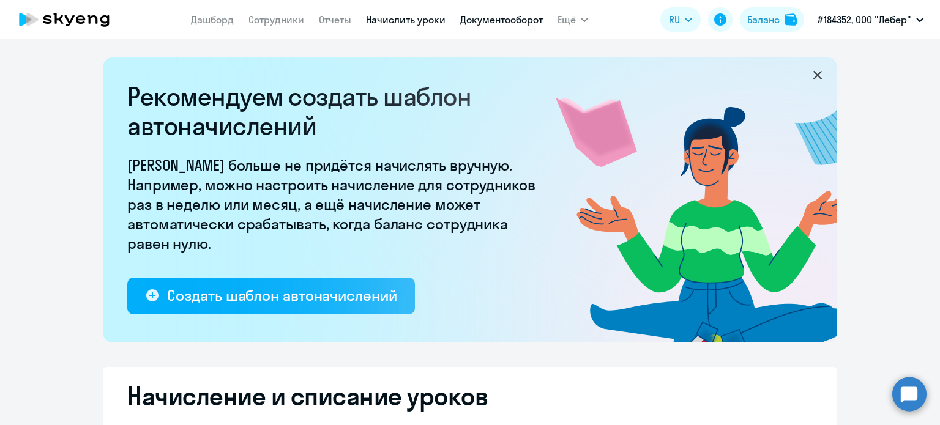
click at [493, 21] on link "Документооборот" at bounding box center [501, 19] width 83 height 12
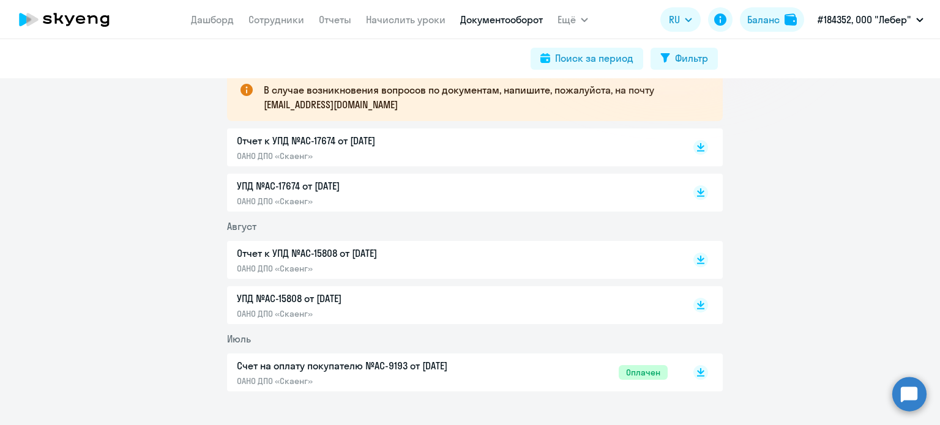
scroll to position [230, 0]
click at [351, 144] on p "Отчет к УПД №AC-17674 от 30.09.2025" at bounding box center [365, 140] width 257 height 15
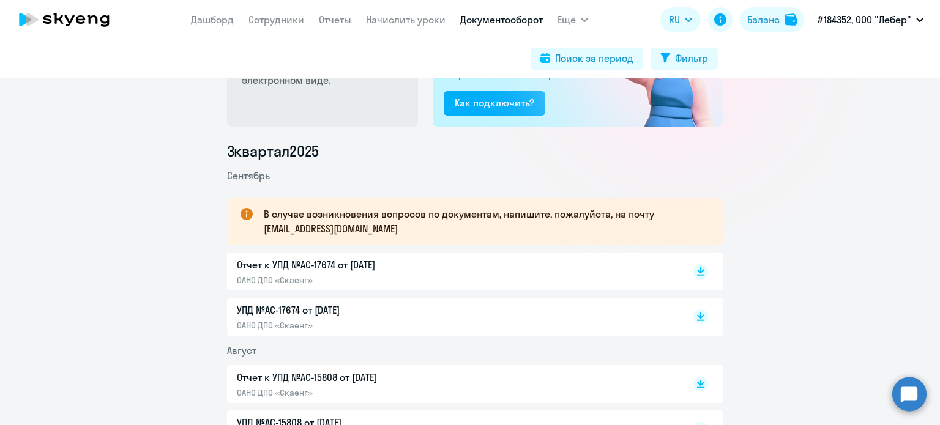
scroll to position [0, 0]
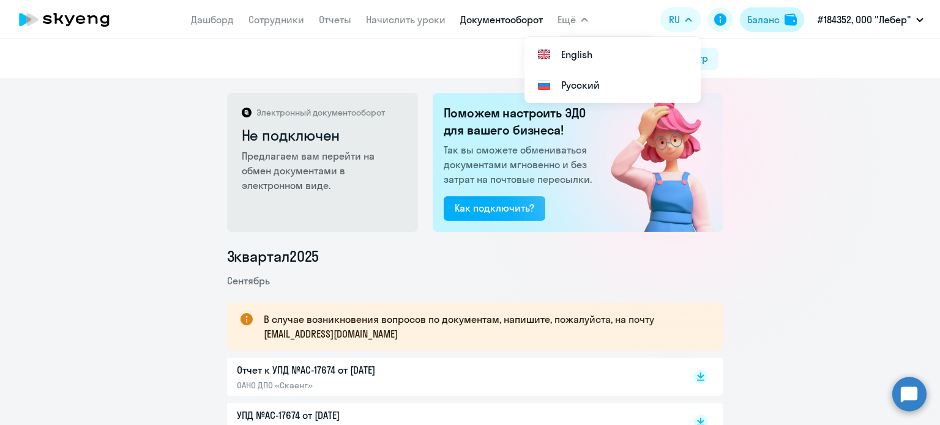
click at [773, 17] on div "Баланс" at bounding box center [763, 19] width 32 height 15
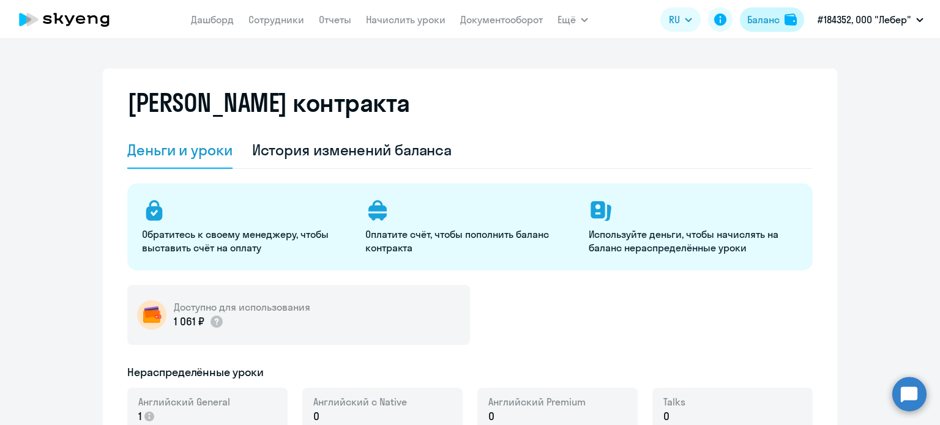
select select "english_adult_not_native_speaker"
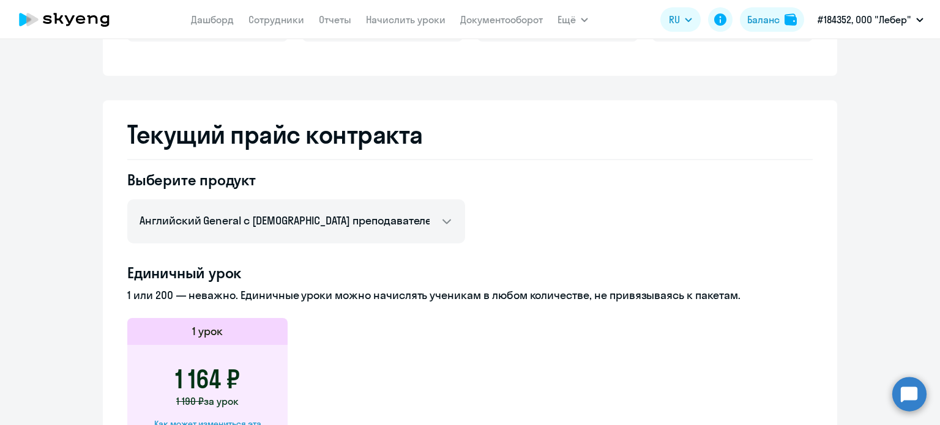
scroll to position [526, 0]
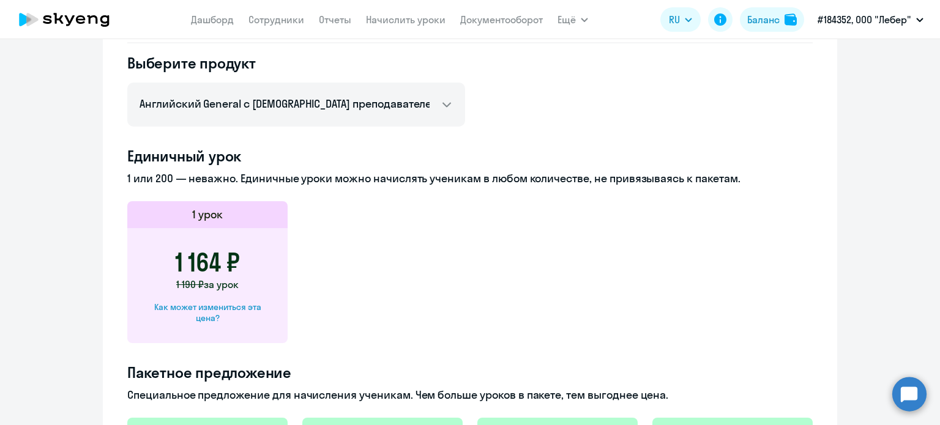
click at [221, 311] on div "Как может измениться эта цена?" at bounding box center [207, 313] width 121 height 22
select select "english_adult_not_native_speaker"
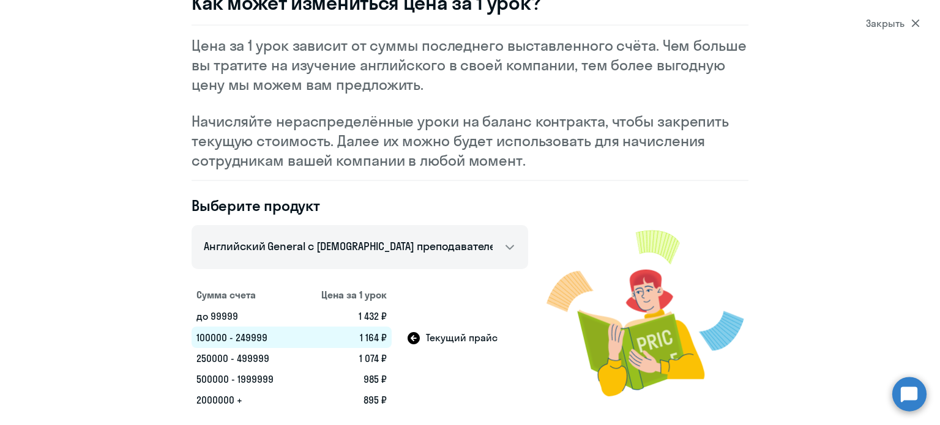
scroll to position [0, 0]
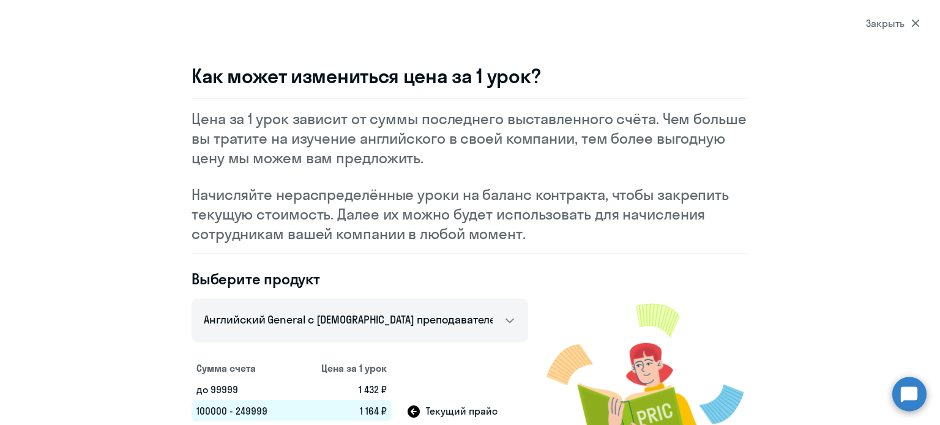
select select "10"
select select "30"
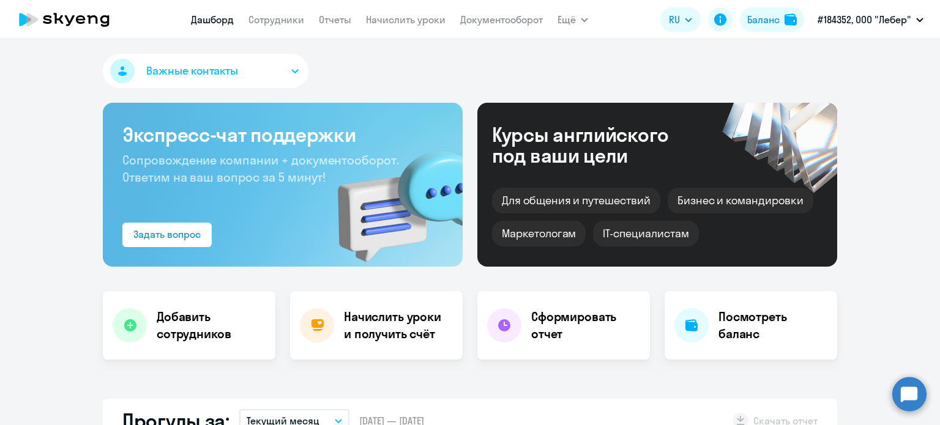
select select "30"
click at [884, 55] on li "#184352, ООО "Лебер"" at bounding box center [870, 57] width 118 height 31
select select "30"
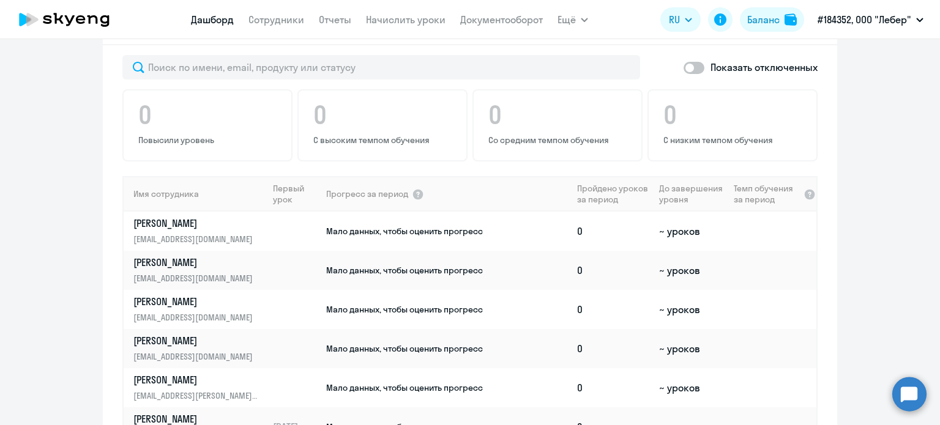
scroll to position [748, 0]
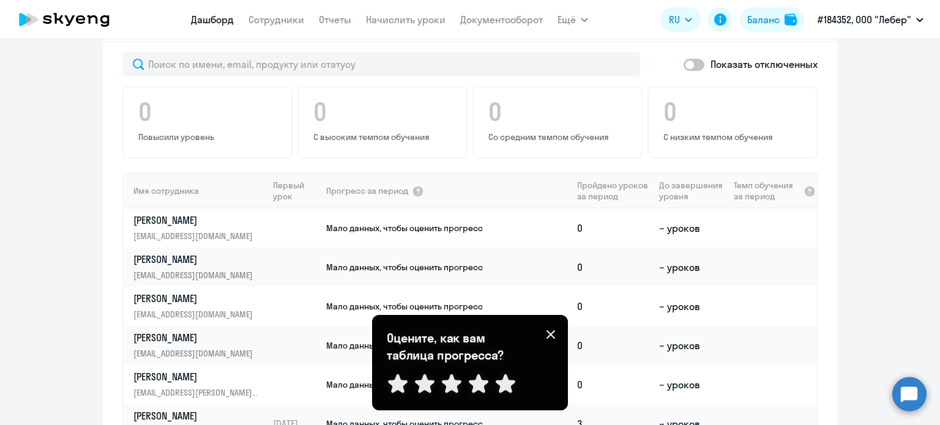
click at [561, 333] on div "Оцените, как вам таблица прогресса? Отправить" at bounding box center [470, 362] width 196 height 95
click at [545, 332] on div "Оцените, как вам таблица прогресса? Отправить" at bounding box center [470, 363] width 166 height 66
click at [551, 337] on icon at bounding box center [551, 335] width 10 height 10
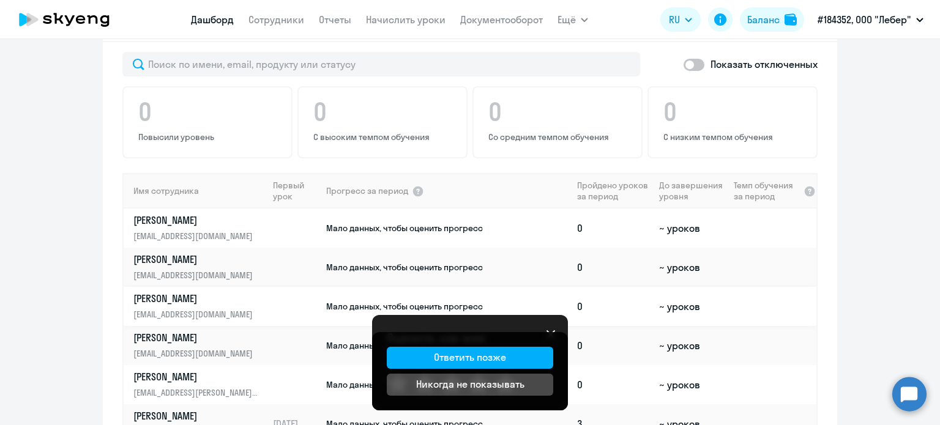
click at [547, 302] on td "Мало данных, чтобы оценить прогресс" at bounding box center [448, 306] width 247 height 39
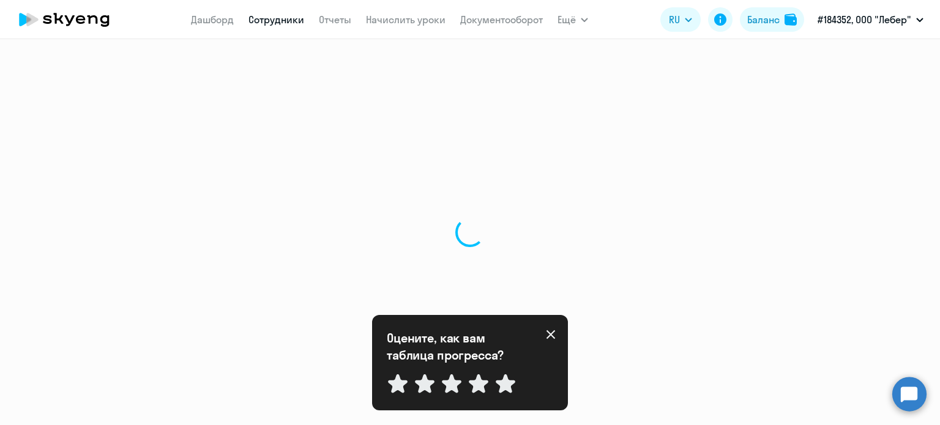
select select "english"
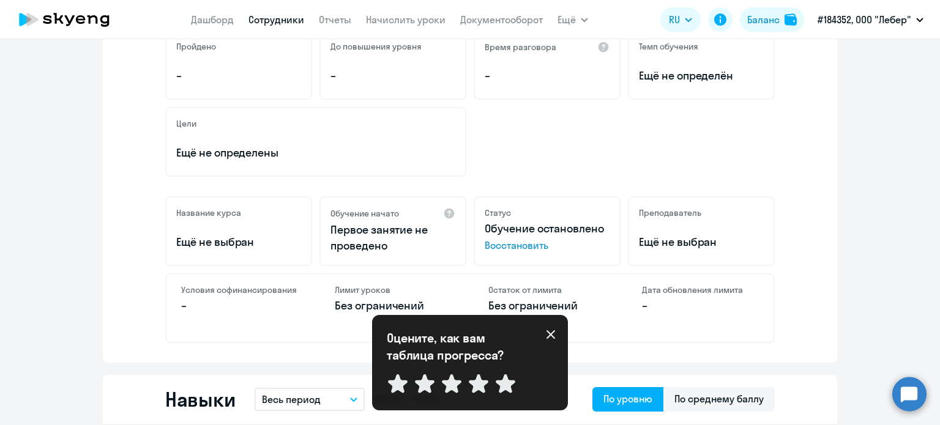
scroll to position [248, 0]
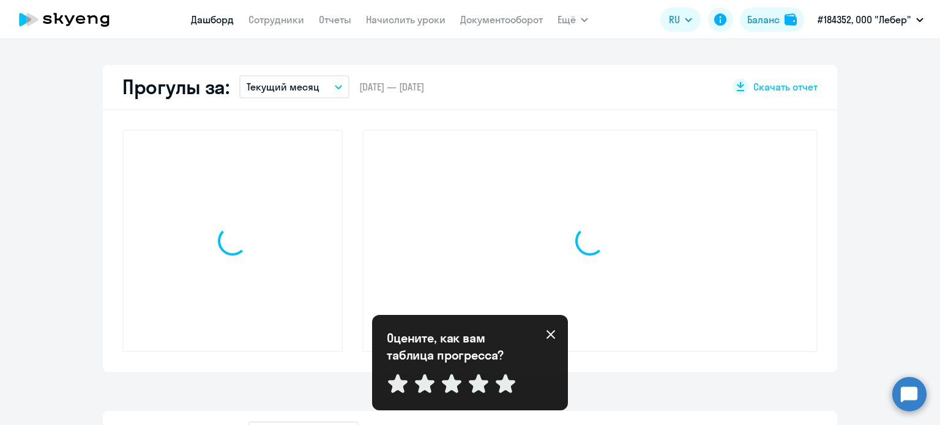
scroll to position [334, 0]
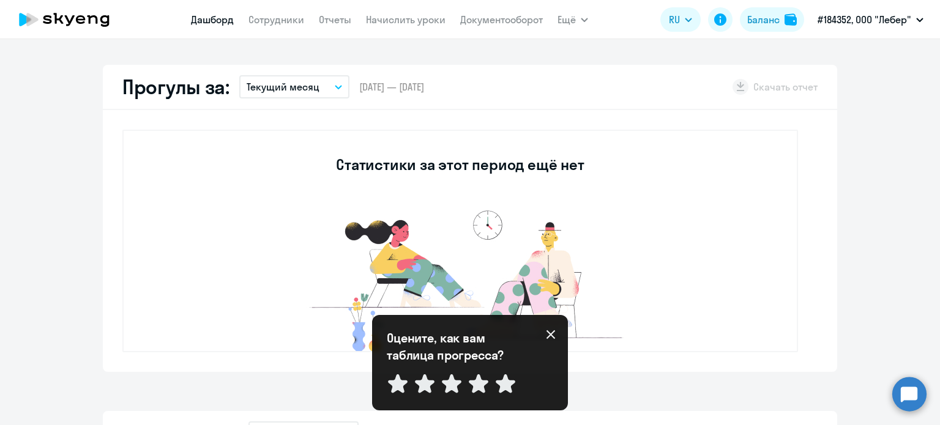
select select "30"
click at [552, 335] on icon at bounding box center [551, 335] width 10 height 10
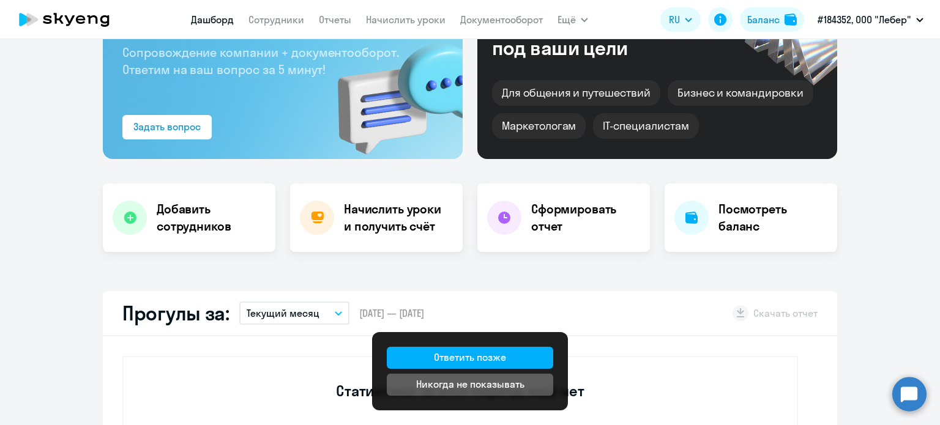
scroll to position [0, 0]
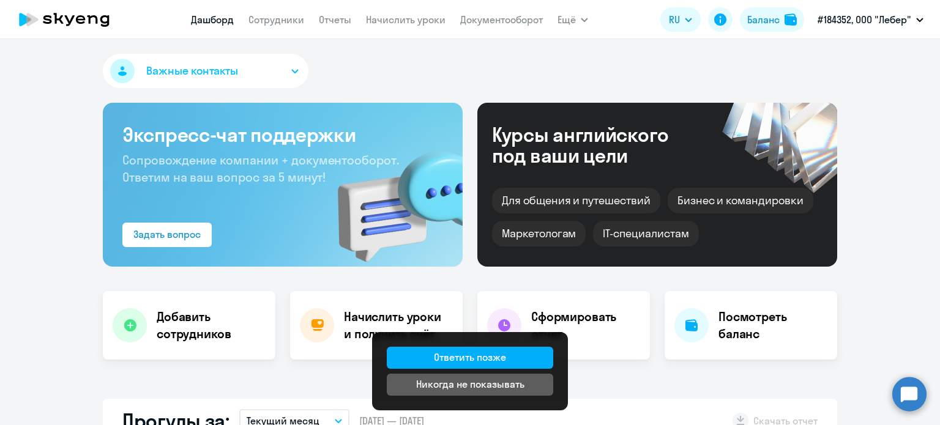
click at [193, 24] on link "Дашборд" at bounding box center [212, 19] width 43 height 12
click at [105, 30] on icon at bounding box center [64, 19] width 108 height 31
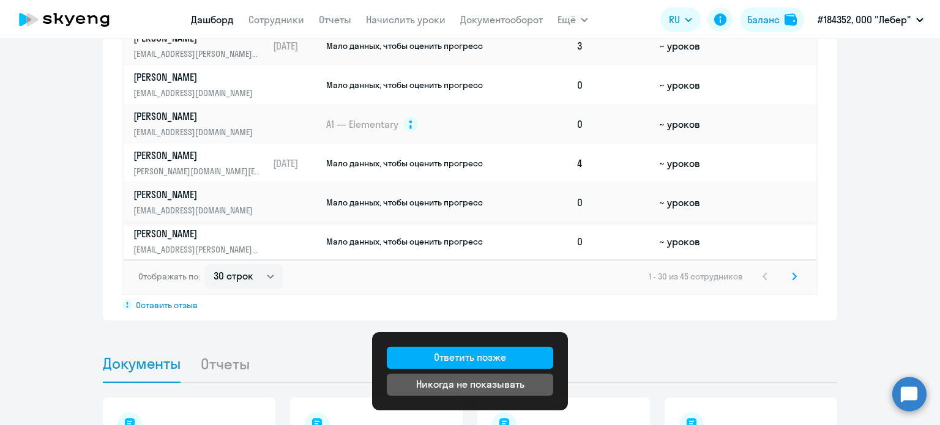
scroll to position [857, 0]
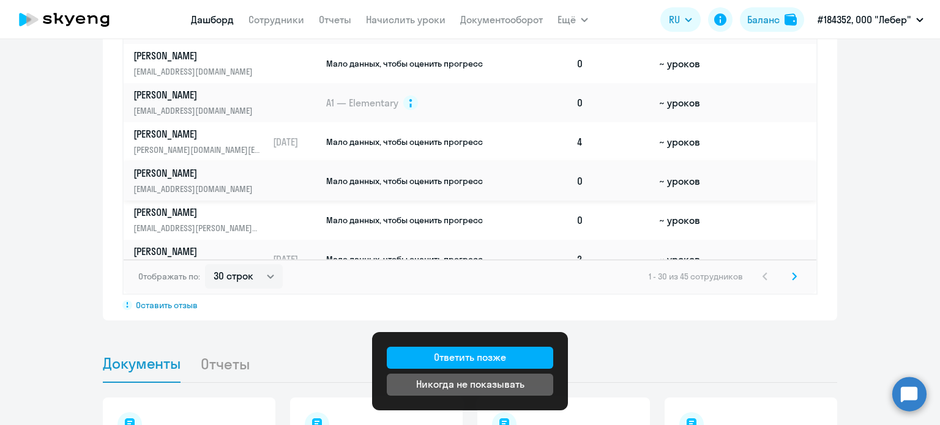
click at [423, 185] on span "Мало данных, чтобы оценить прогресс" at bounding box center [404, 181] width 157 height 11
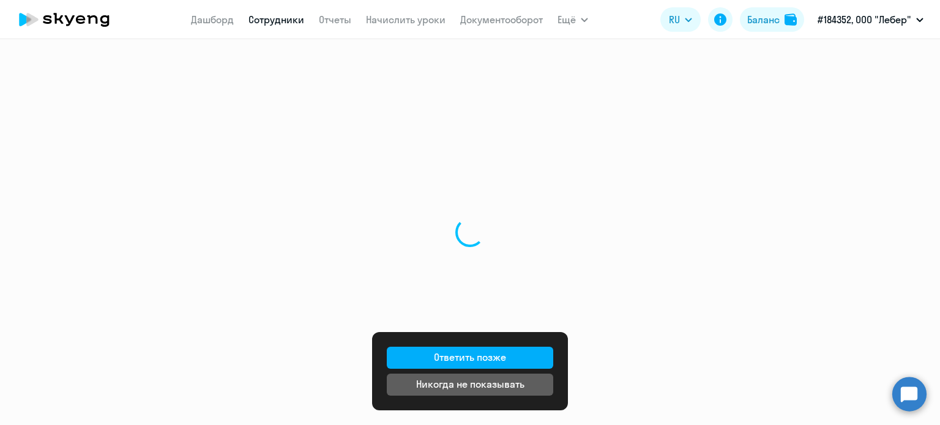
select select "english"
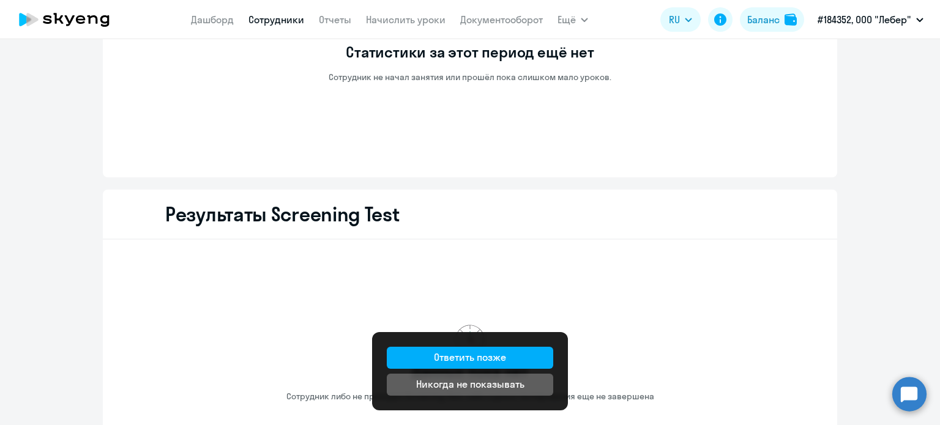
scroll to position [1407, 0]
